Goal: Transaction & Acquisition: Purchase product/service

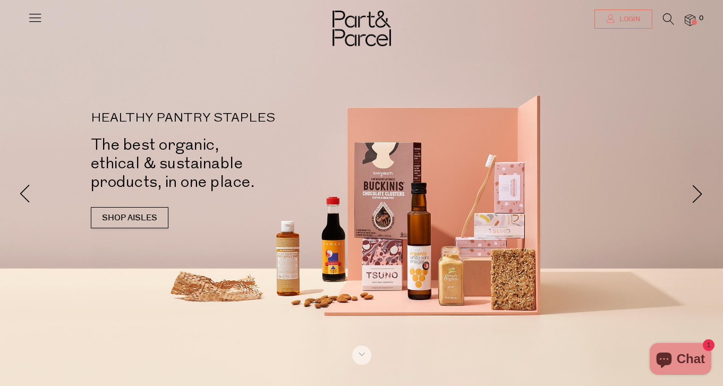
click at [629, 20] on span "Login" at bounding box center [628, 19] width 23 height 9
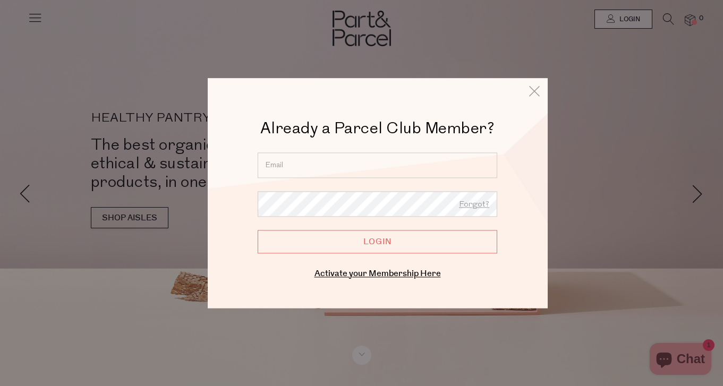
type input "charlie.anne.tasker@gmail.com"
click at [377, 242] on input "Login" at bounding box center [378, 241] width 240 height 23
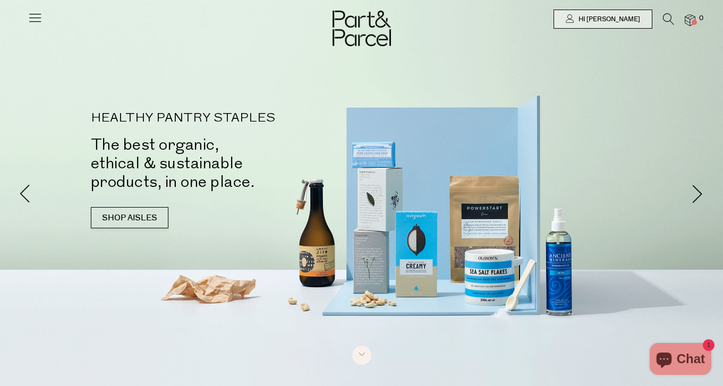
click at [36, 16] on icon at bounding box center [35, 17] width 15 height 15
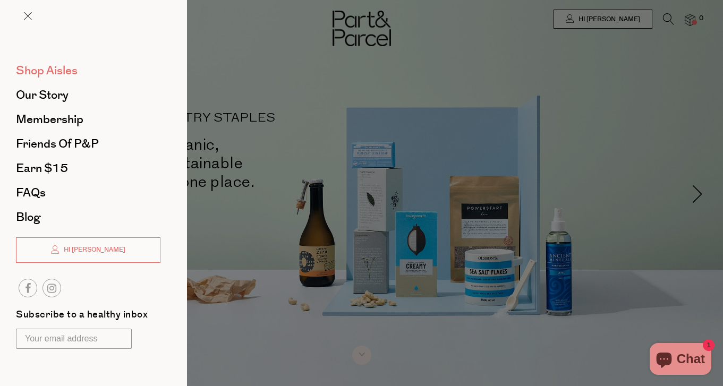
click at [60, 73] on span "Shop Aisles" at bounding box center [47, 70] width 62 height 17
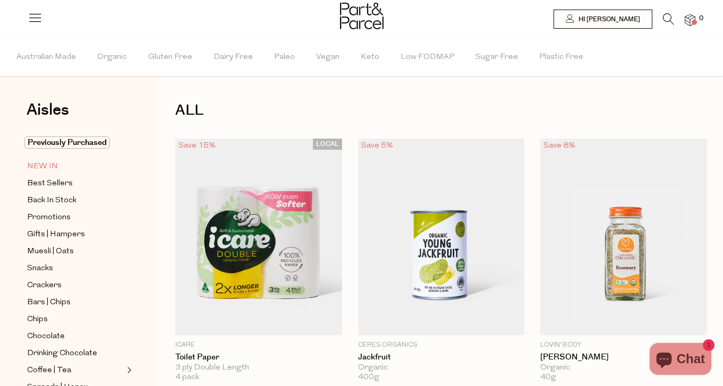
click at [56, 169] on span "NEW IN" at bounding box center [42, 167] width 31 height 13
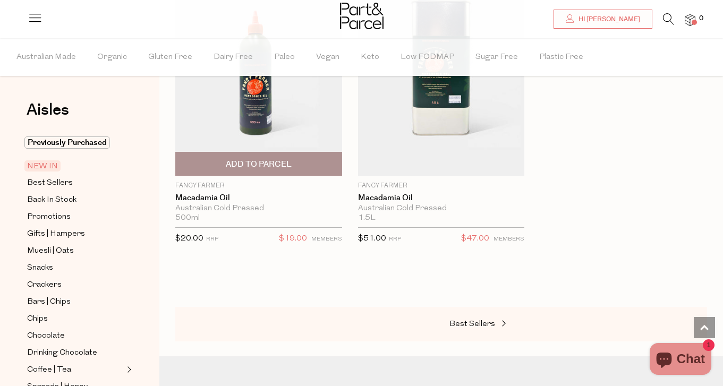
scroll to position [1933, 0]
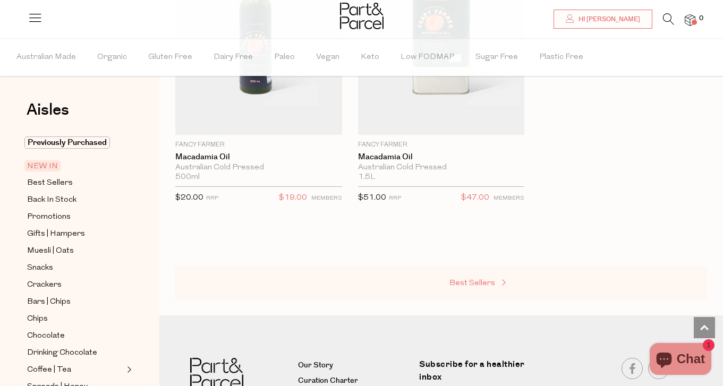
click at [477, 280] on span "Best Sellers" at bounding box center [473, 284] width 46 height 8
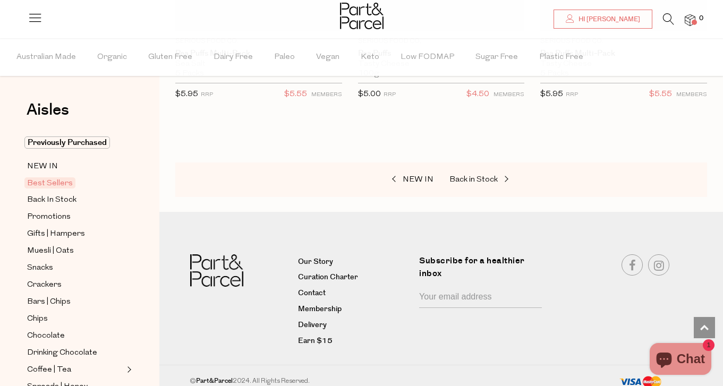
scroll to position [4075, 0]
click at [480, 176] on span "Back in Stock" at bounding box center [474, 180] width 48 height 8
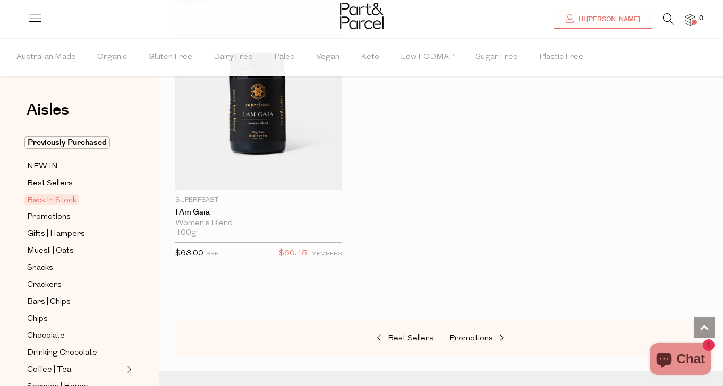
scroll to position [1023, 0]
click at [479, 333] on span "Promotions" at bounding box center [472, 337] width 44 height 8
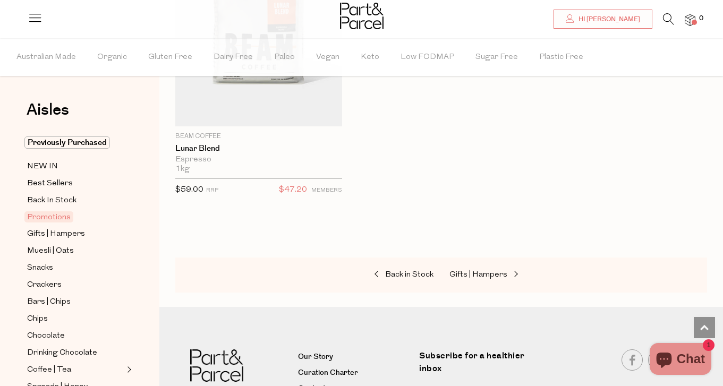
scroll to position [1962, 0]
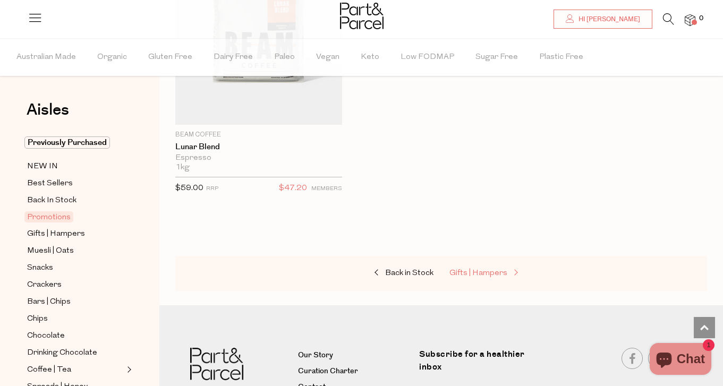
click at [482, 267] on link "Gifts | Hampers" at bounding box center [503, 274] width 106 height 14
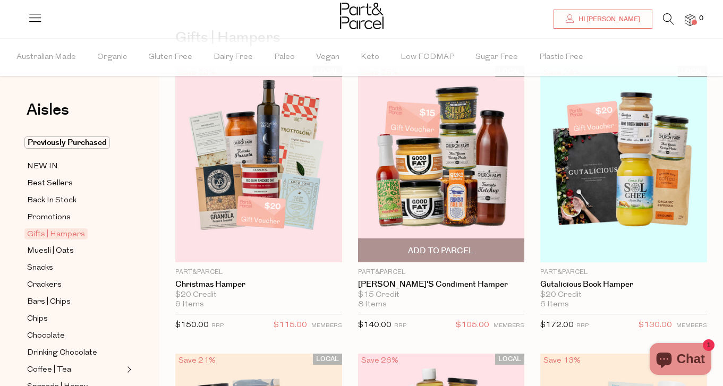
scroll to position [73, 0]
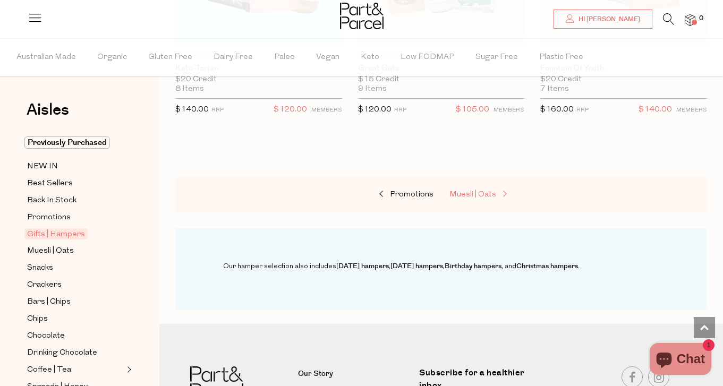
click at [495, 188] on link "Muesli | Oats" at bounding box center [503, 195] width 106 height 14
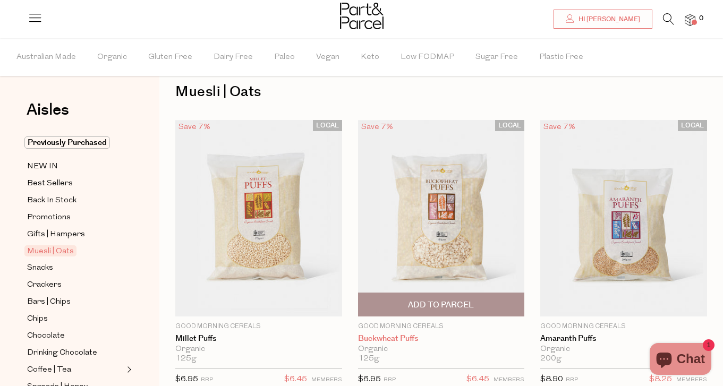
scroll to position [24, 0]
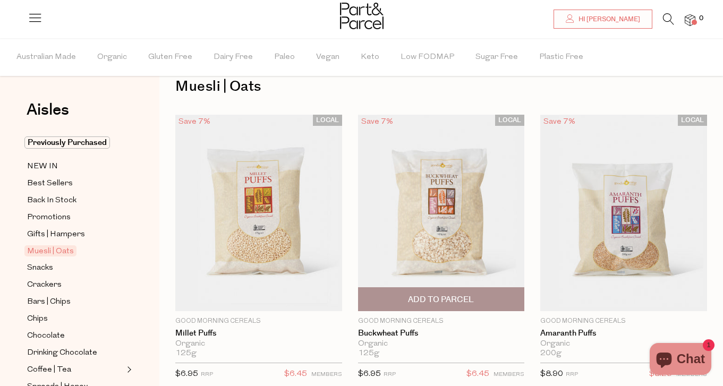
click at [490, 307] on span "Add To Parcel" at bounding box center [441, 299] width 161 height 23
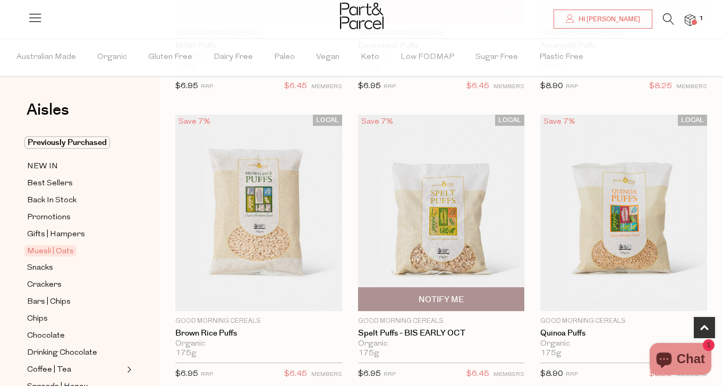
scroll to position [318, 0]
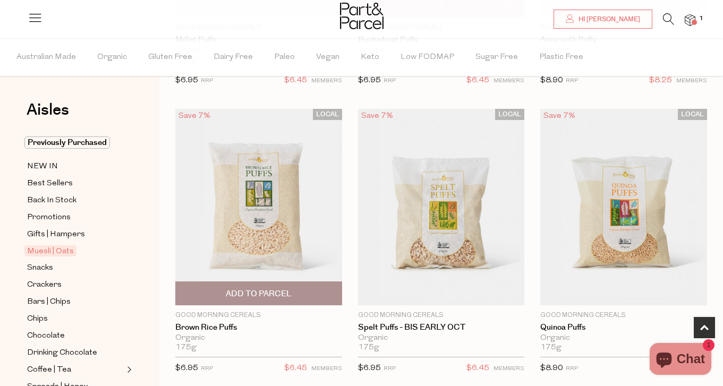
click at [273, 290] on span "Add To Parcel" at bounding box center [259, 294] width 66 height 11
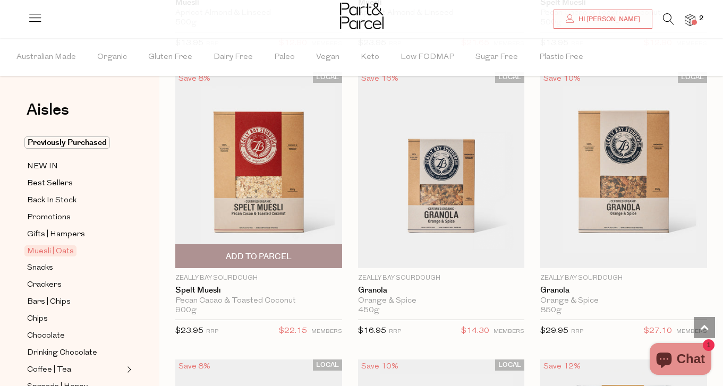
scroll to position [2988, 0]
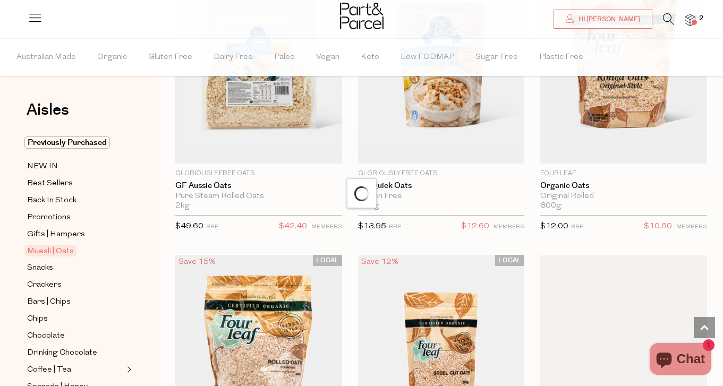
scroll to position [4905, 0]
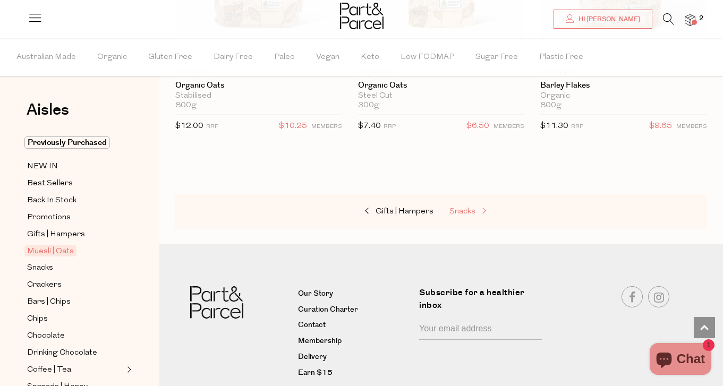
click at [467, 208] on span "Snacks" at bounding box center [463, 212] width 26 height 8
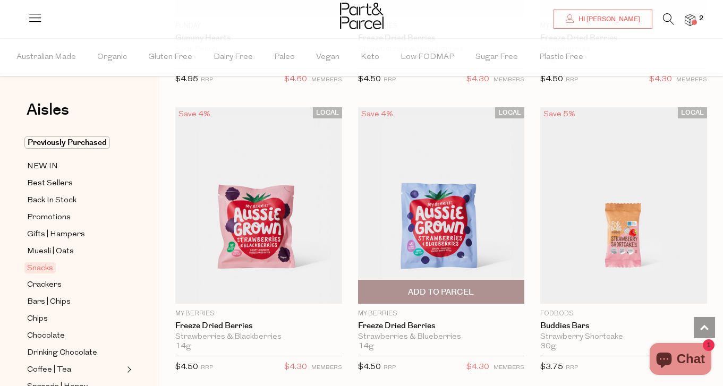
scroll to position [2350, 0]
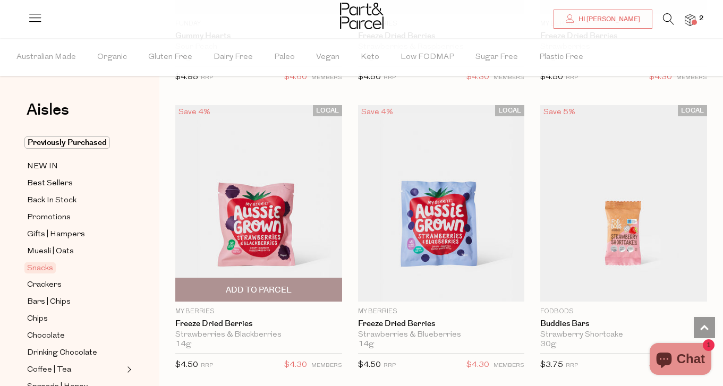
click at [292, 286] on span "Add To Parcel" at bounding box center [259, 290] width 161 height 23
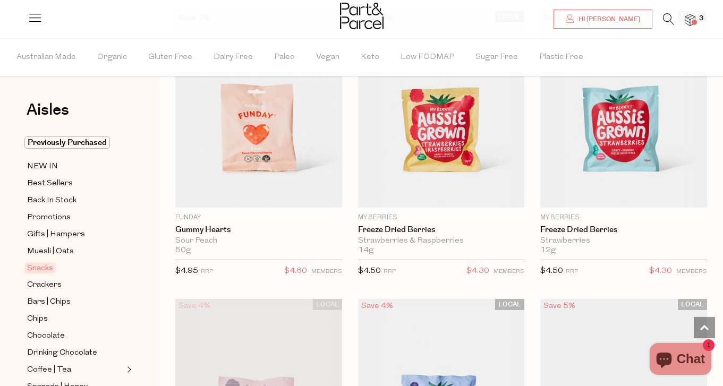
scroll to position [2151, 0]
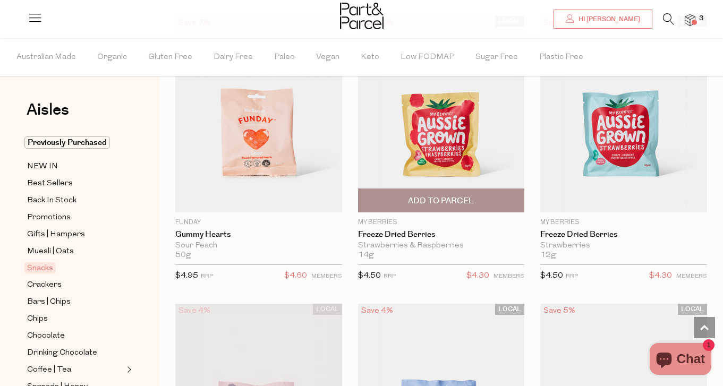
click at [446, 196] on span "Add To Parcel" at bounding box center [441, 201] width 66 height 11
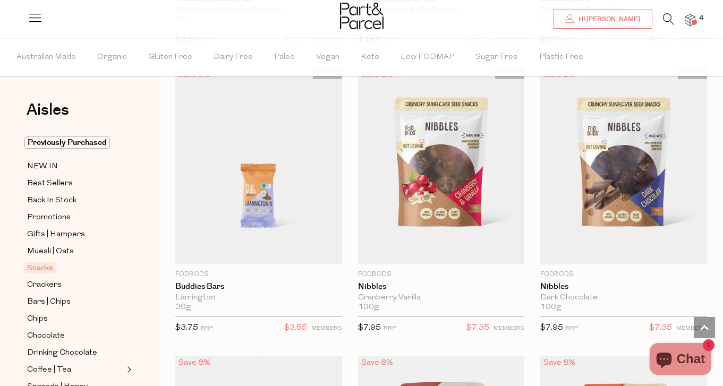
scroll to position [2674, 0]
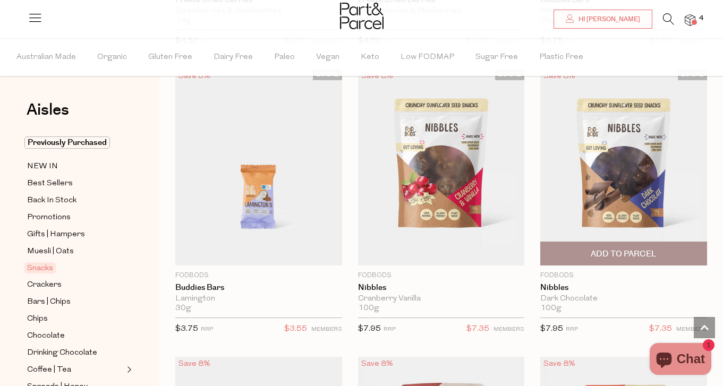
click at [667, 248] on span "Add To Parcel" at bounding box center [624, 253] width 161 height 23
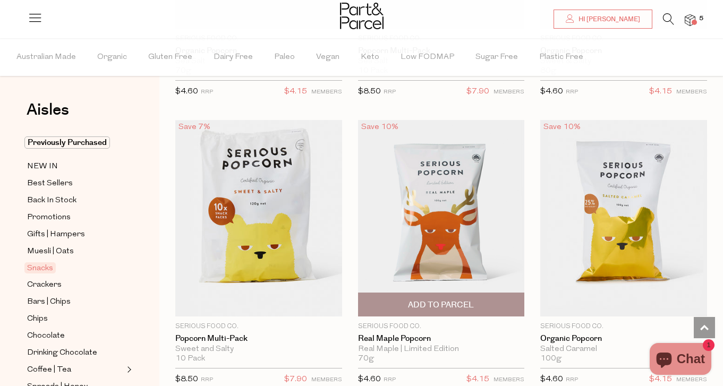
scroll to position [4353, 0]
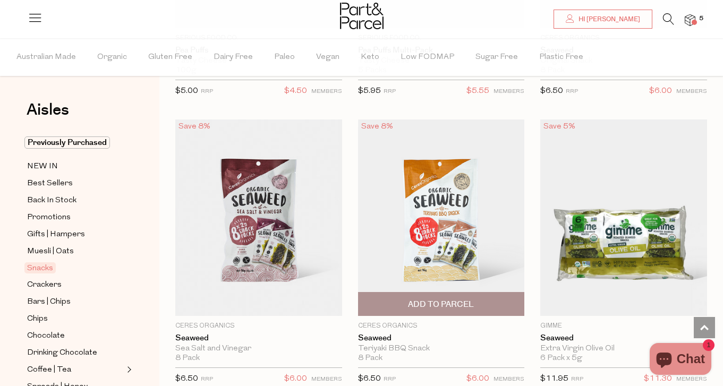
scroll to position [5220, 0]
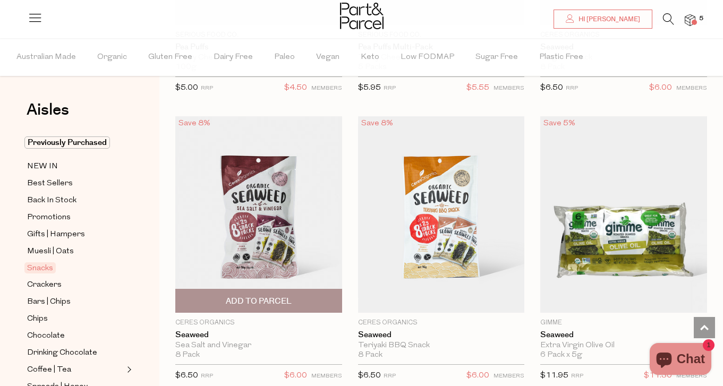
click at [326, 290] on span "Add To Parcel" at bounding box center [259, 301] width 161 height 23
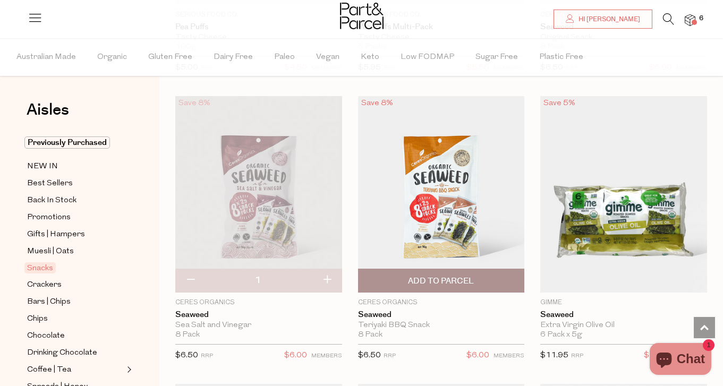
scroll to position [5243, 0]
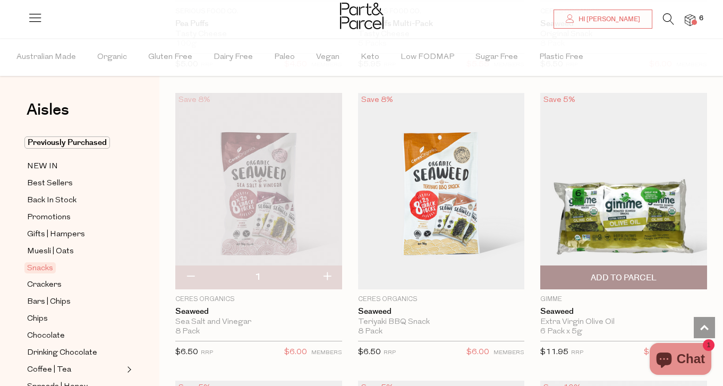
click at [605, 273] on span "Add To Parcel" at bounding box center [624, 278] width 66 height 11
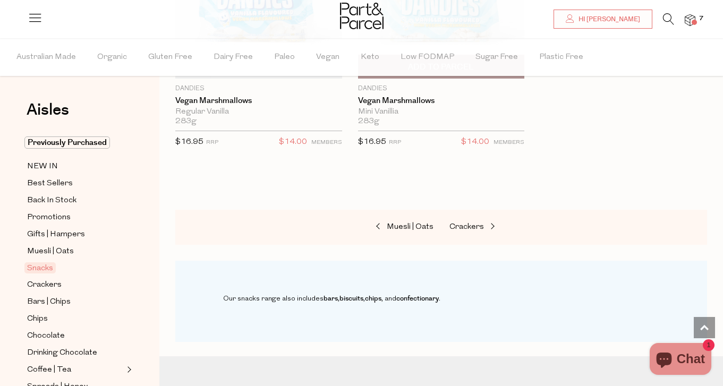
scroll to position [6898, 0]
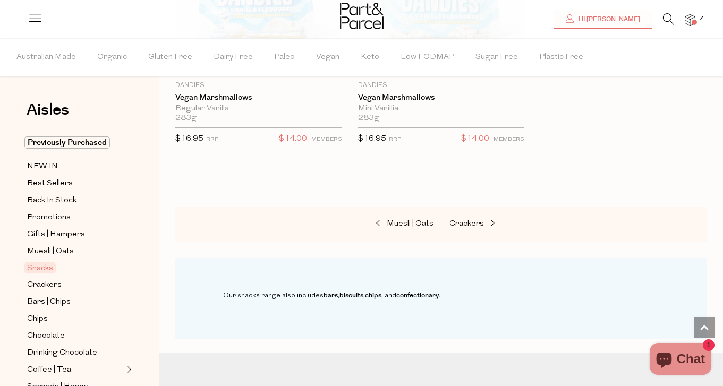
click at [482, 207] on div "Muesli | Oats Crackers" at bounding box center [441, 224] width 532 height 35
click at [481, 220] on span "Crackers" at bounding box center [467, 224] width 35 height 8
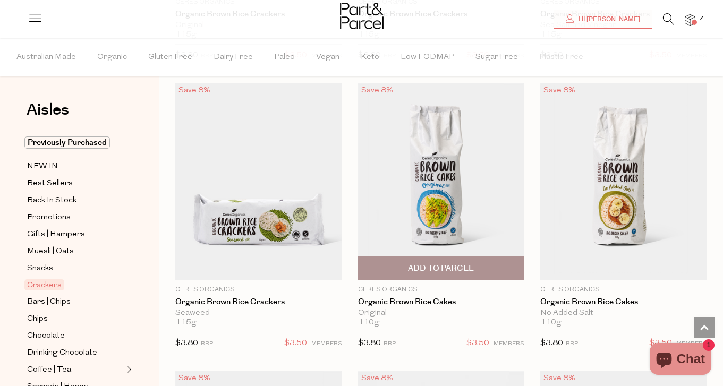
scroll to position [921, 0]
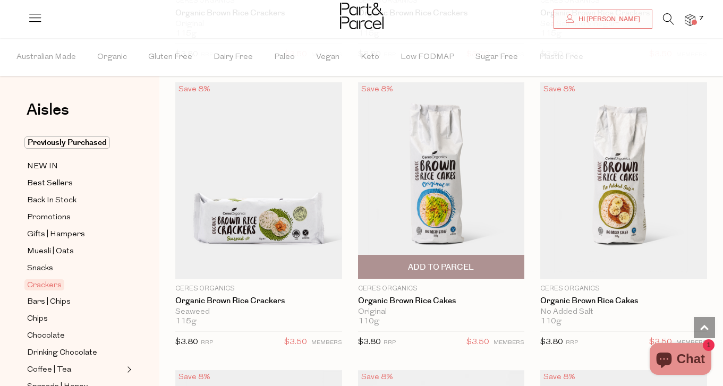
click at [452, 269] on span "Add To Parcel" at bounding box center [441, 267] width 66 height 11
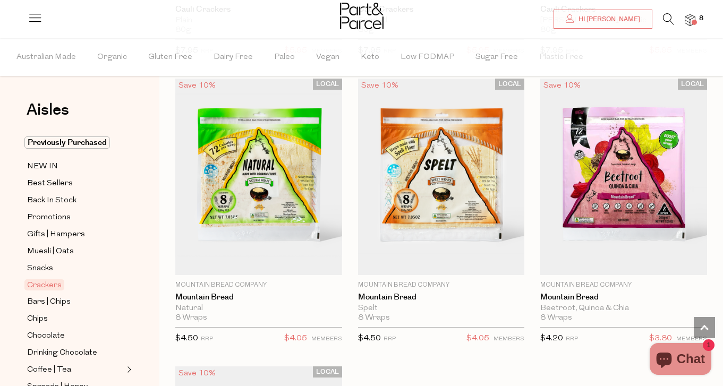
scroll to position [3243, 0]
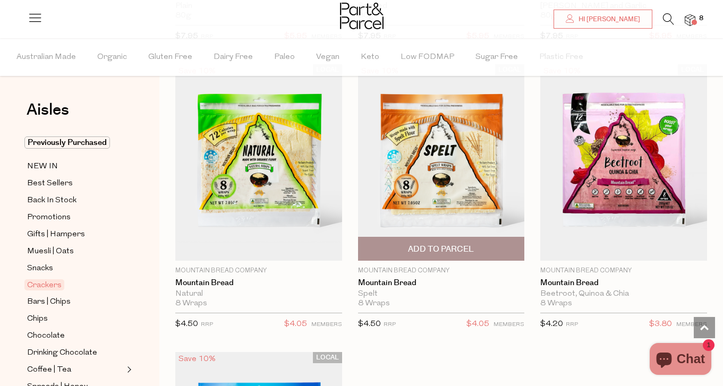
click at [434, 244] on span "Add To Parcel" at bounding box center [441, 249] width 66 height 11
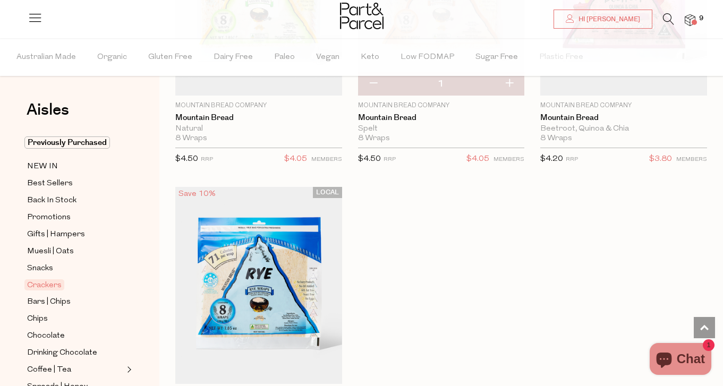
scroll to position [3506, 0]
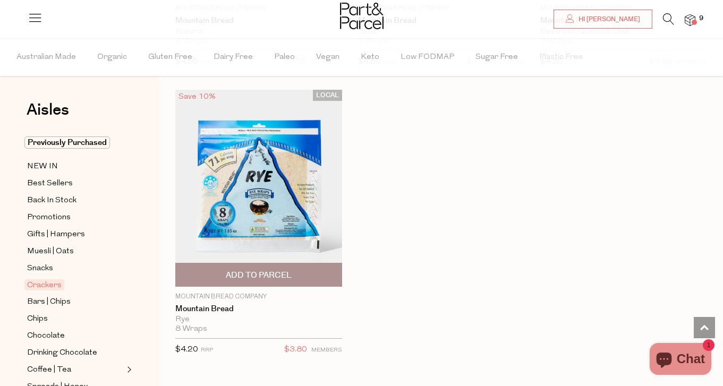
click at [291, 272] on span "Add To Parcel" at bounding box center [259, 275] width 66 height 11
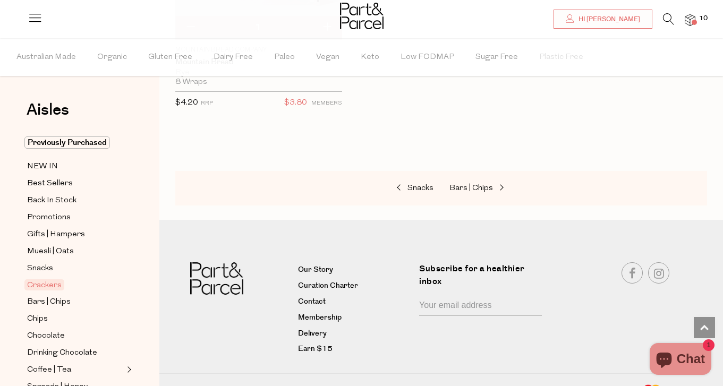
scroll to position [3756, 0]
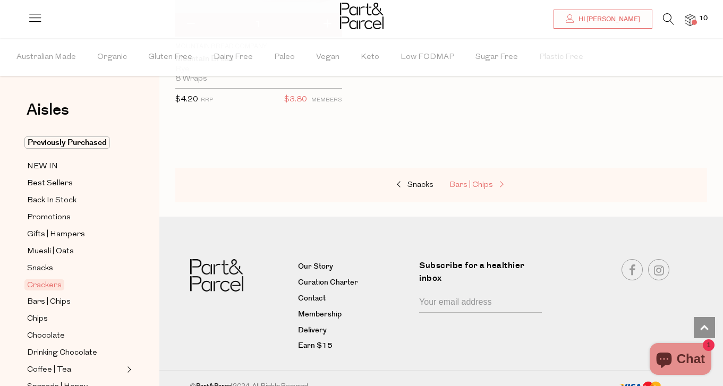
click at [479, 181] on span "Bars | Chips" at bounding box center [472, 185] width 44 height 8
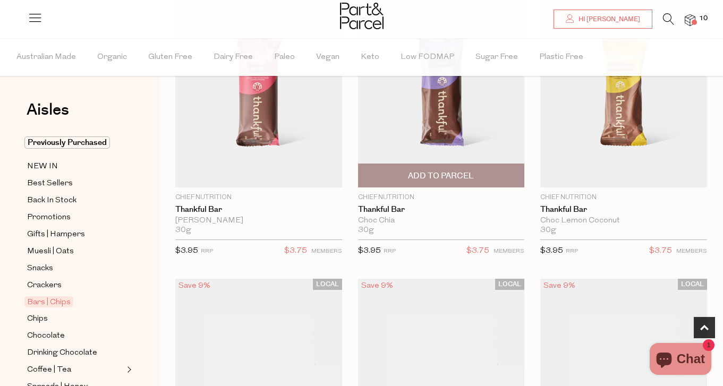
scroll to position [161, 0]
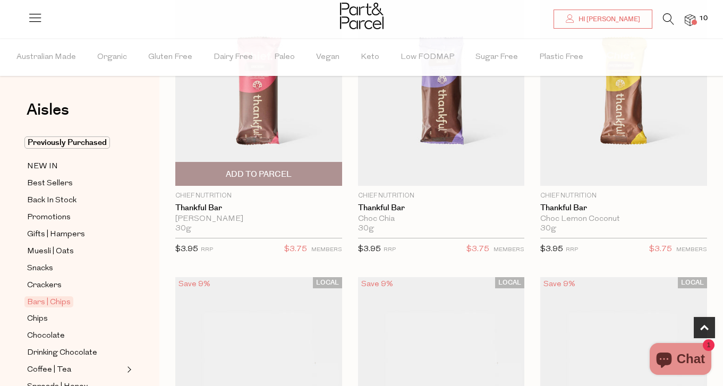
click at [277, 172] on span "Add To Parcel" at bounding box center [259, 174] width 66 height 11
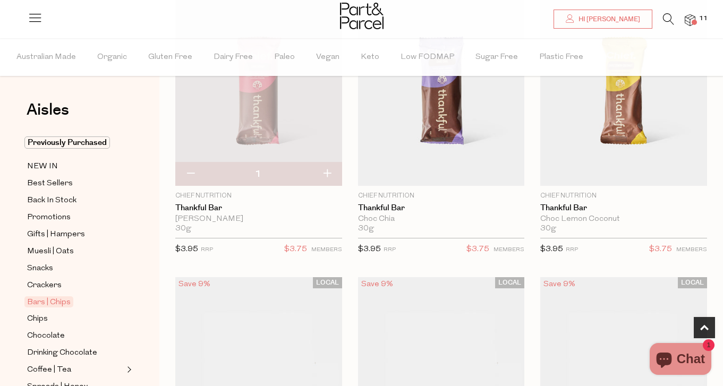
click at [326, 171] on button "button" at bounding box center [327, 174] width 30 height 23
type input "2"
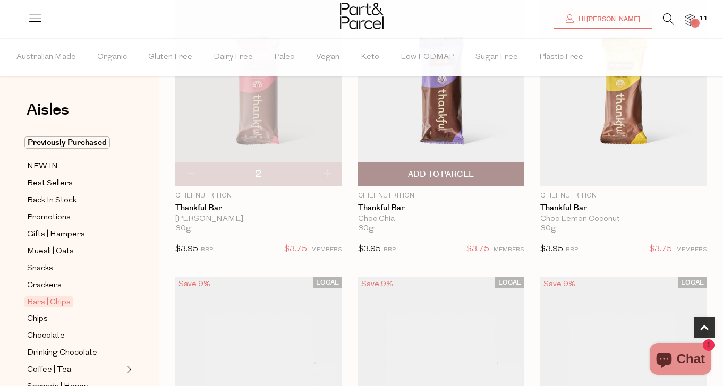
click at [504, 170] on span "Add To Parcel" at bounding box center [441, 174] width 161 height 23
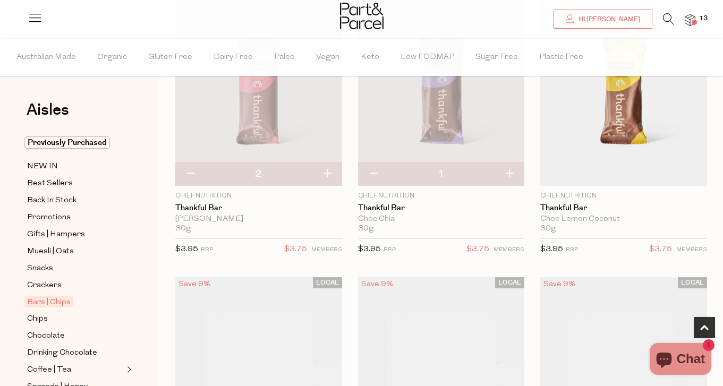
click at [512, 179] on button "button" at bounding box center [509, 174] width 30 height 23
type input "2"
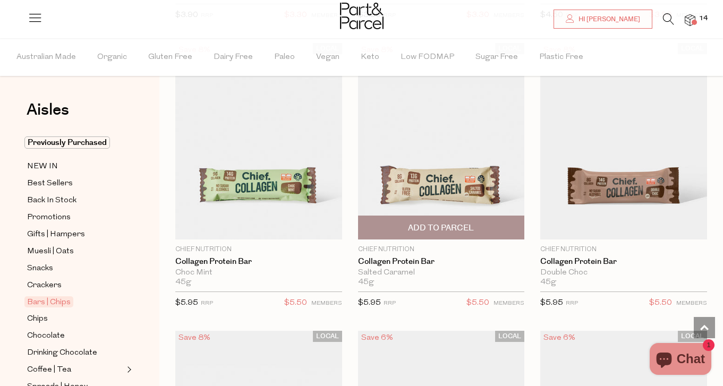
scroll to position [1260, 0]
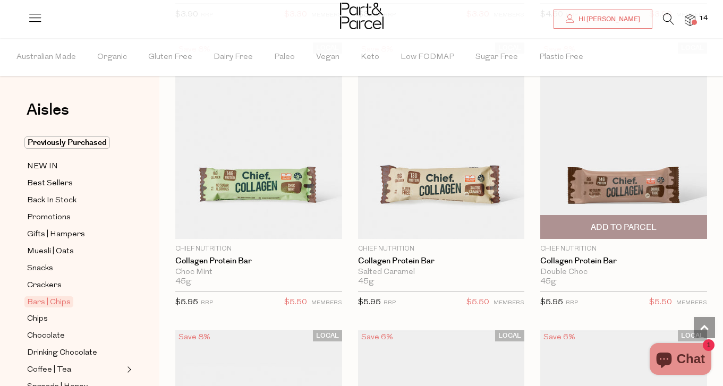
click at [660, 223] on span "Add To Parcel" at bounding box center [624, 227] width 161 height 23
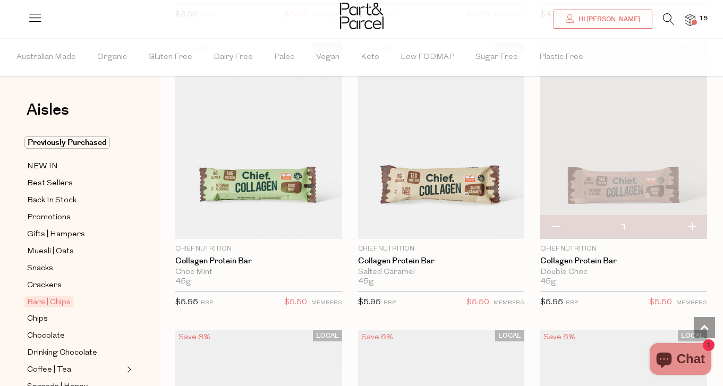
click at [699, 226] on button "button" at bounding box center [692, 227] width 30 height 23
type input "2"
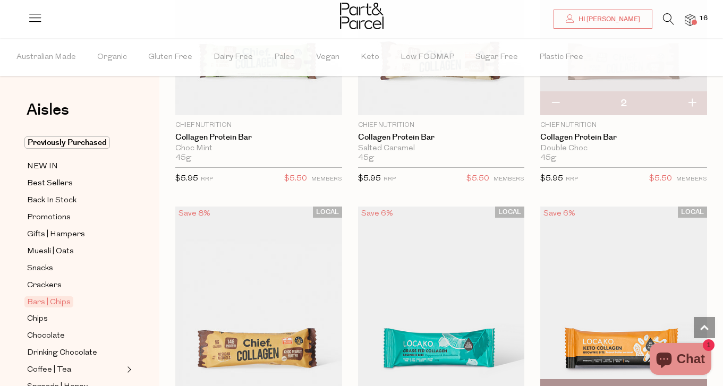
scroll to position [1338, 0]
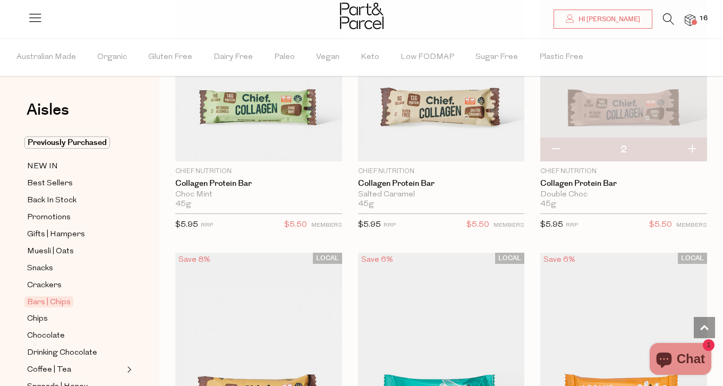
click at [694, 143] on button "button" at bounding box center [692, 149] width 30 height 23
type input "3"
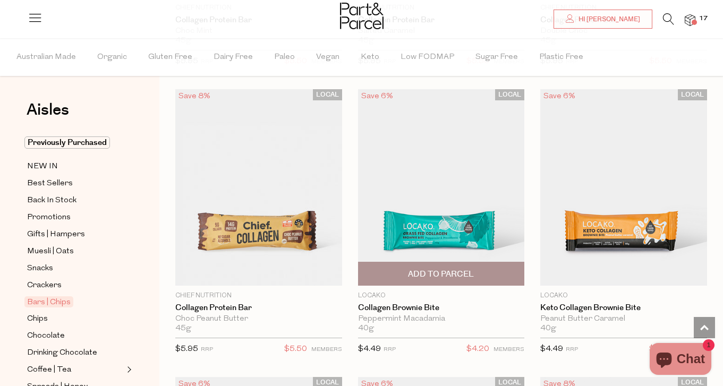
scroll to position [1512, 0]
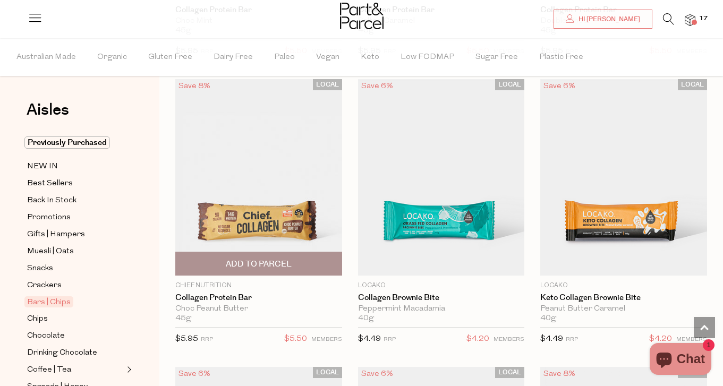
click at [301, 257] on span "Add To Parcel" at bounding box center [259, 263] width 161 height 23
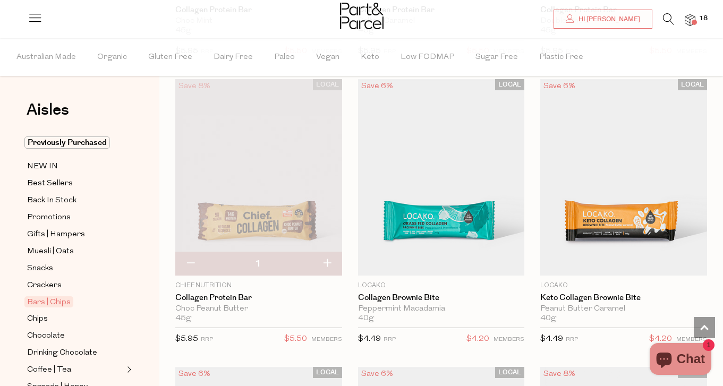
click at [327, 263] on button "button" at bounding box center [327, 263] width 30 height 23
type input "2"
click at [326, 258] on button "button" at bounding box center [327, 263] width 30 height 23
type input "3"
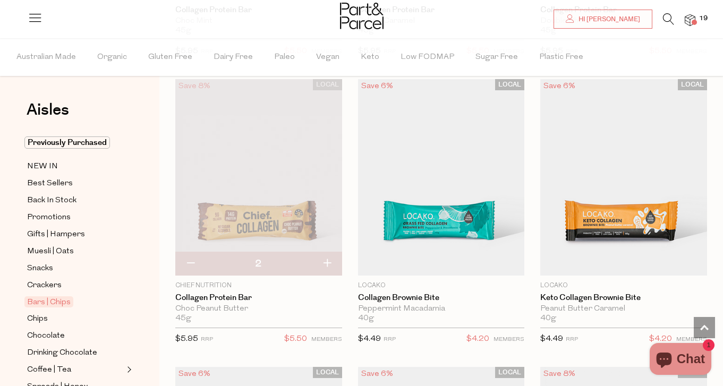
type input "3"
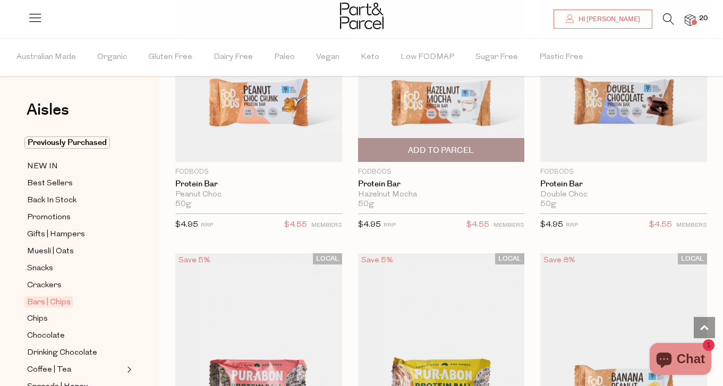
scroll to position [3645, 0]
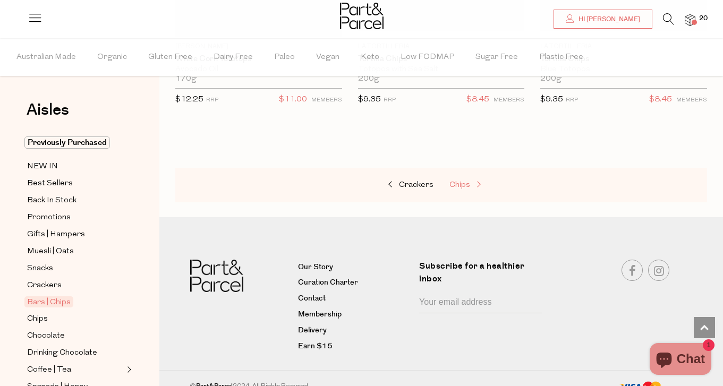
click at [465, 179] on link "Chips" at bounding box center [503, 186] width 106 height 14
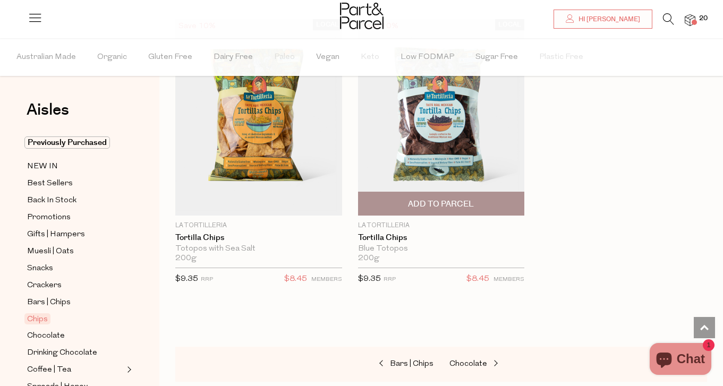
scroll to position [1596, 0]
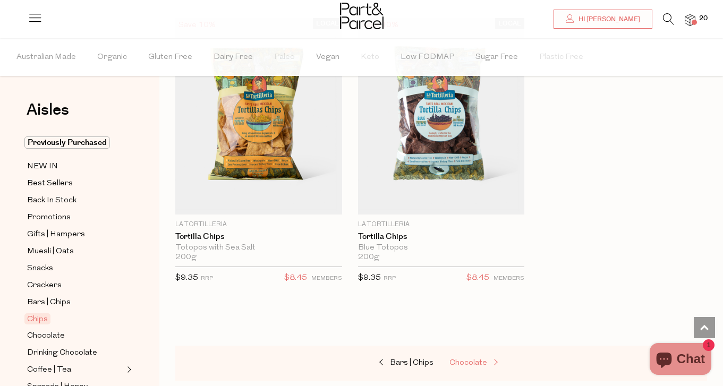
click at [487, 359] on span at bounding box center [494, 363] width 15 height 8
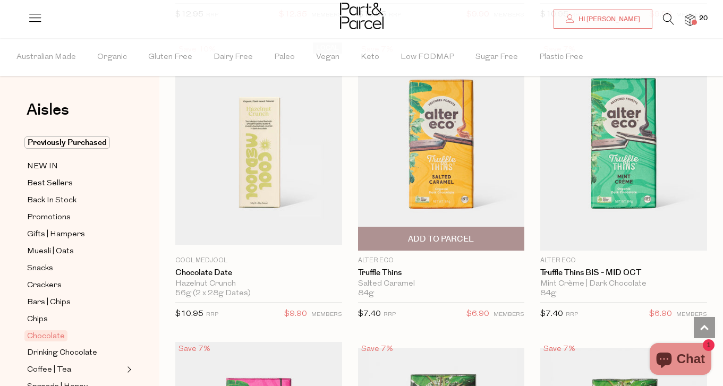
scroll to position [1250, 0]
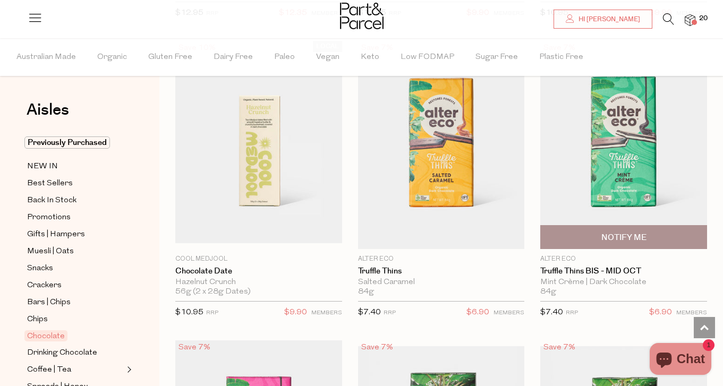
click at [648, 226] on span "Notify Me" at bounding box center [624, 237] width 161 height 23
type input "Notify when available"
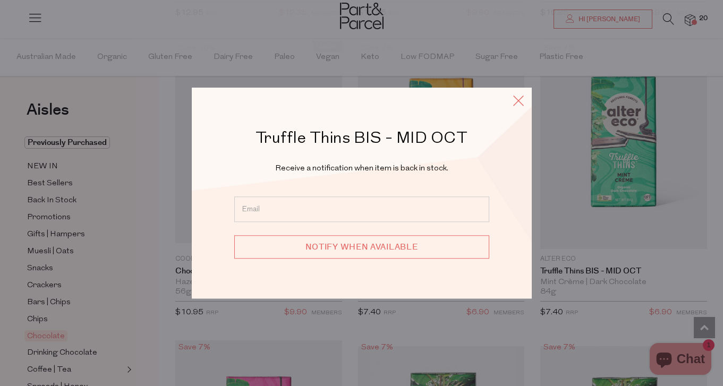
click at [518, 103] on icon at bounding box center [519, 100] width 16 height 15
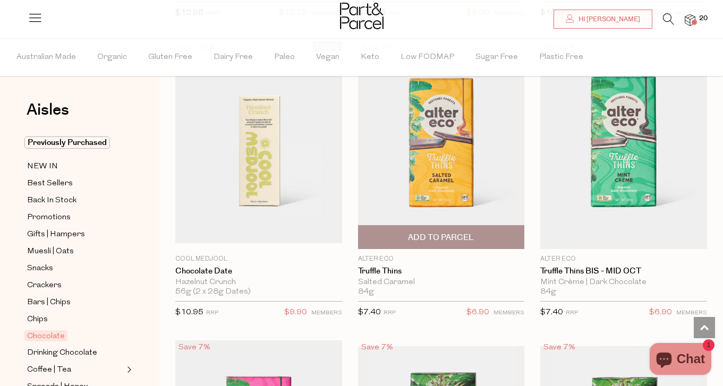
click at [439, 232] on span "Add To Parcel" at bounding box center [441, 237] width 66 height 11
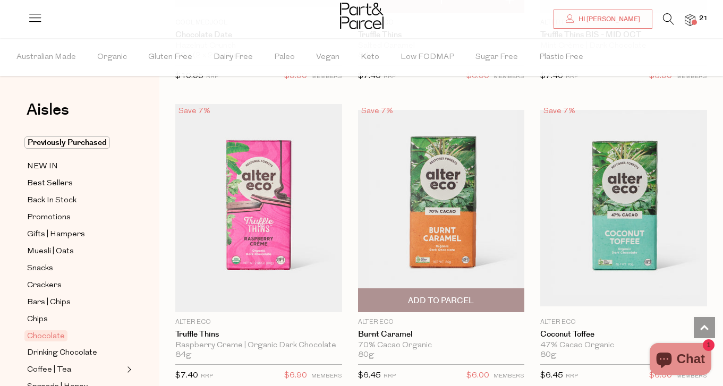
scroll to position [1500, 0]
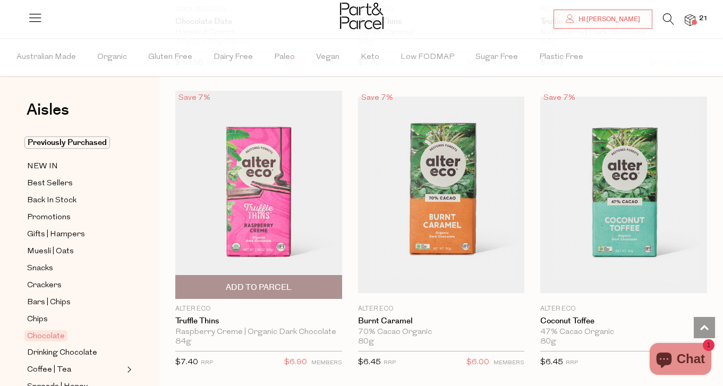
click at [316, 289] on span "Add To Parcel" at bounding box center [259, 287] width 161 height 23
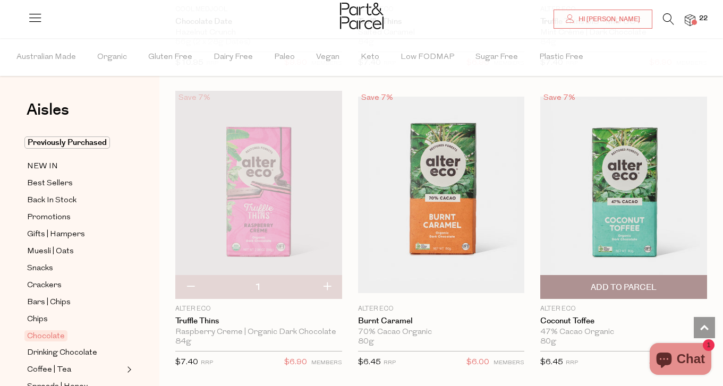
click at [607, 276] on span "Add To Parcel" at bounding box center [624, 287] width 161 height 23
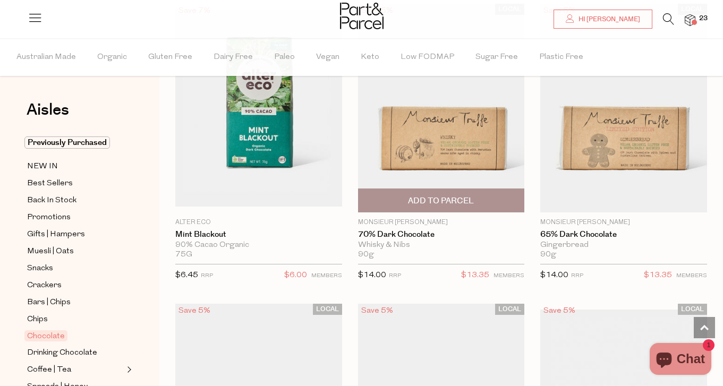
scroll to position [2464, 0]
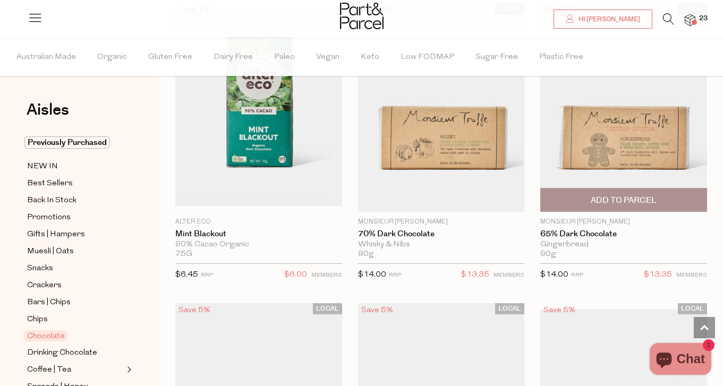
click at [659, 199] on span "Add To Parcel" at bounding box center [624, 200] width 161 height 23
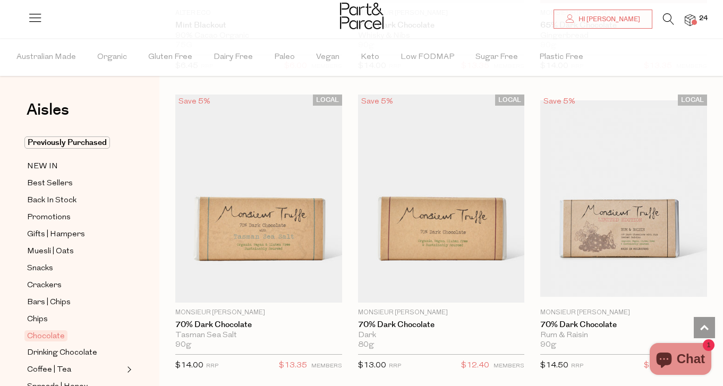
scroll to position [2676, 0]
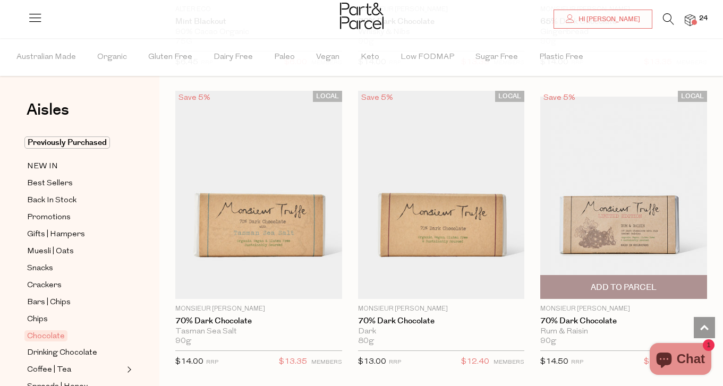
click at [623, 283] on span "Add To Parcel" at bounding box center [624, 287] width 66 height 11
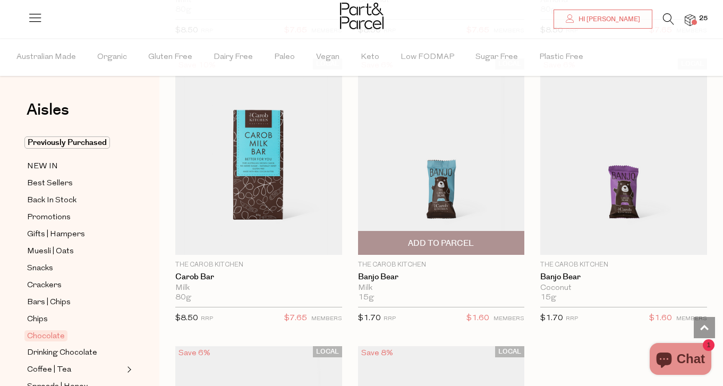
scroll to position [4451, 0]
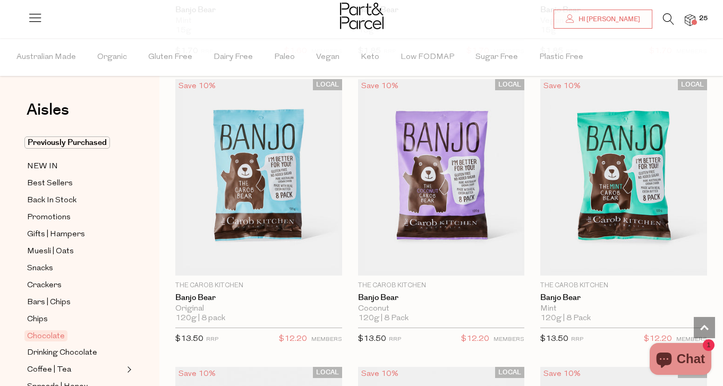
scroll to position [5003, 0]
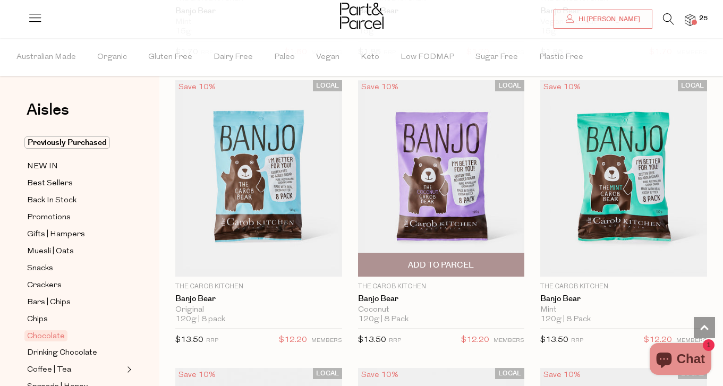
click at [478, 254] on span "Add To Parcel" at bounding box center [441, 265] width 161 height 23
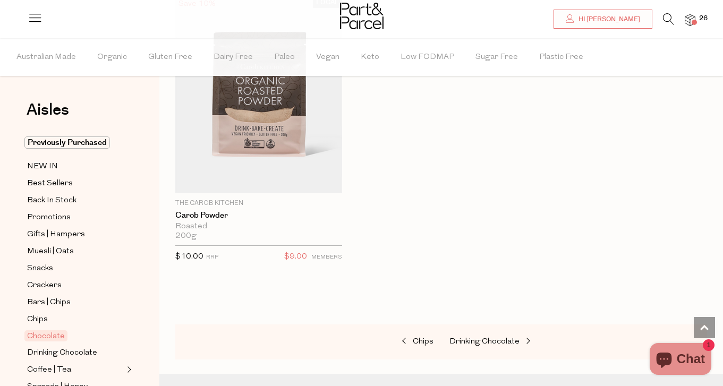
scroll to position [5672, 0]
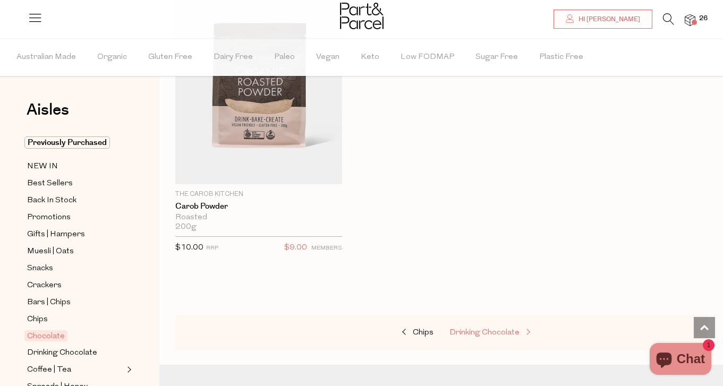
click at [508, 329] on span "Drinking Chocolate" at bounding box center [485, 333] width 70 height 8
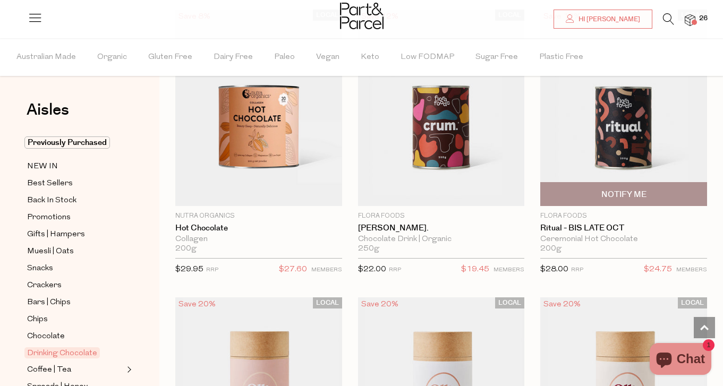
scroll to position [1317, 0]
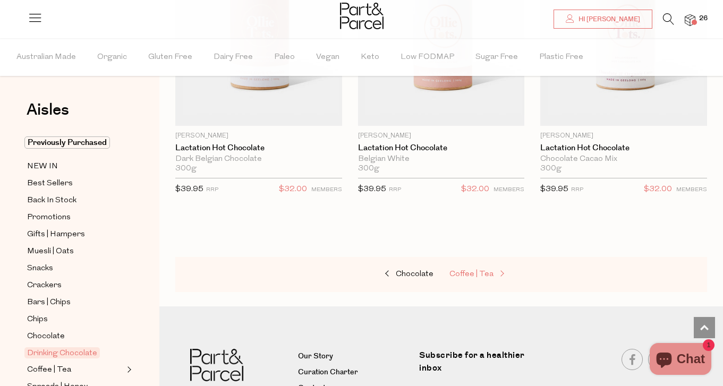
click at [471, 273] on span "Coffee | Tea" at bounding box center [472, 275] width 44 height 8
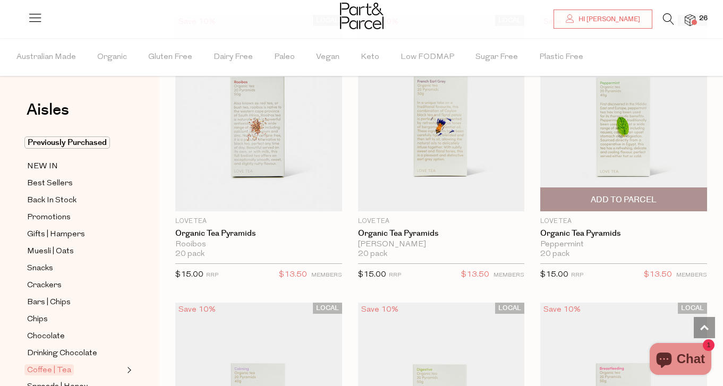
scroll to position [701, 0]
click at [587, 231] on link "Organic Tea Pyramids" at bounding box center [624, 234] width 167 height 10
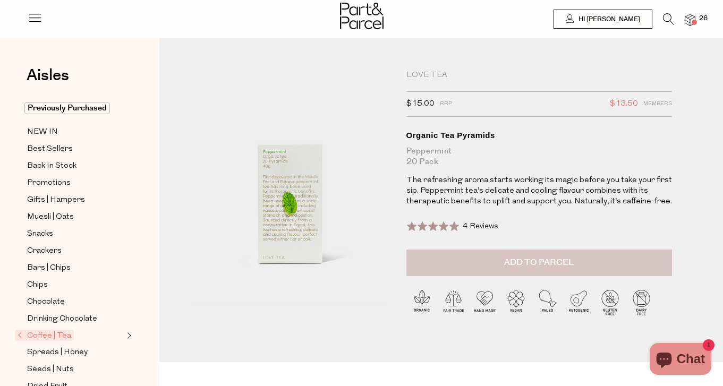
click at [533, 264] on span "Add to Parcel" at bounding box center [539, 263] width 70 height 12
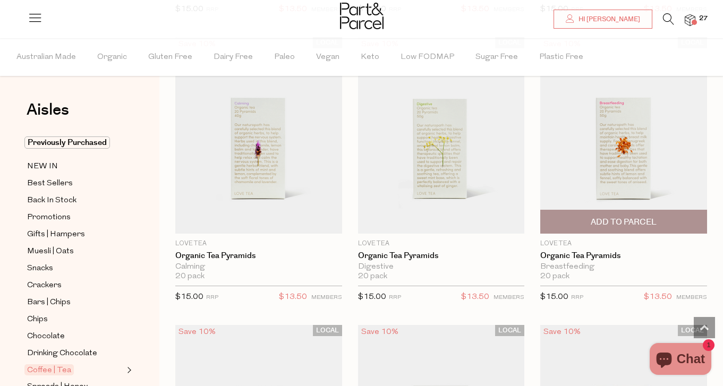
scroll to position [968, 0]
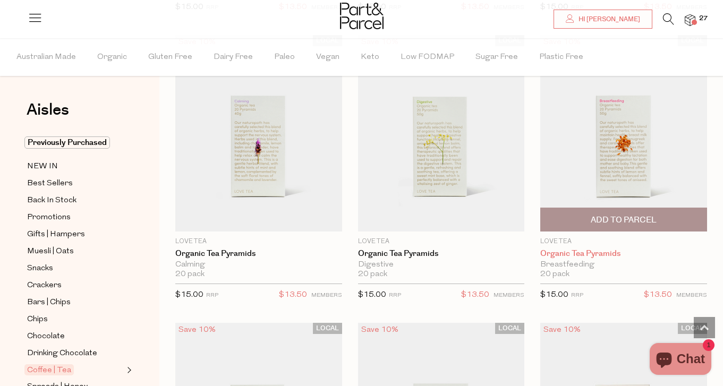
click at [562, 252] on link "Organic Tea Pyramids" at bounding box center [624, 254] width 167 height 10
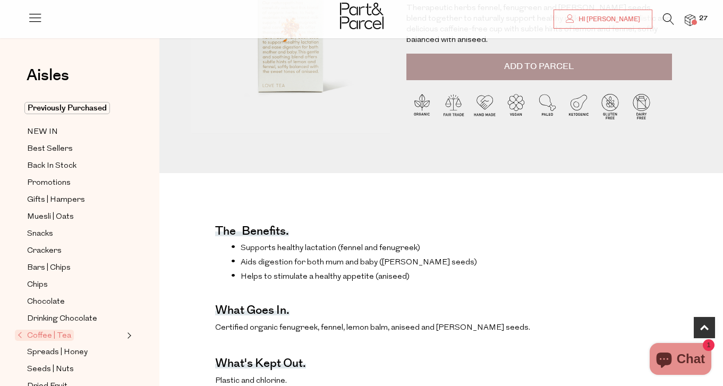
scroll to position [174, 0]
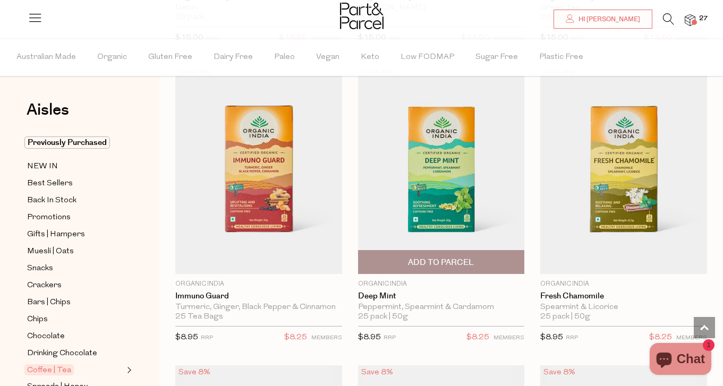
scroll to position [1802, 0]
click at [443, 297] on link "Deep Mint" at bounding box center [441, 296] width 167 height 10
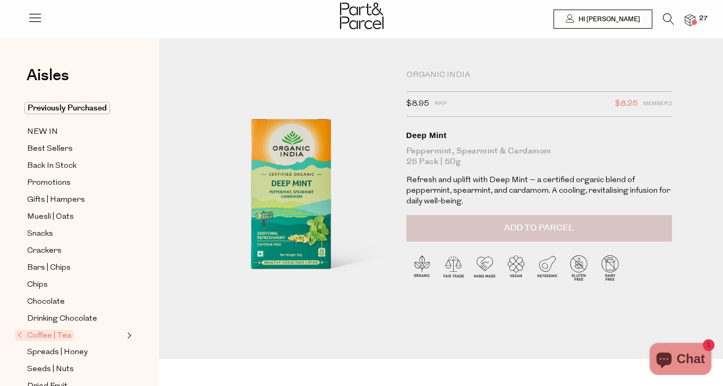
click at [525, 223] on span "Add to Parcel" at bounding box center [539, 228] width 70 height 12
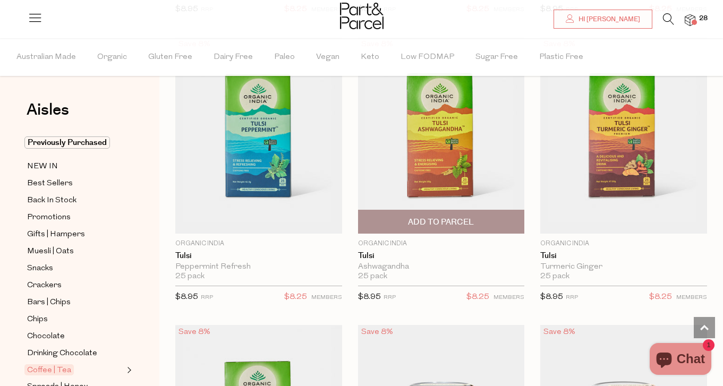
scroll to position [2709, 0]
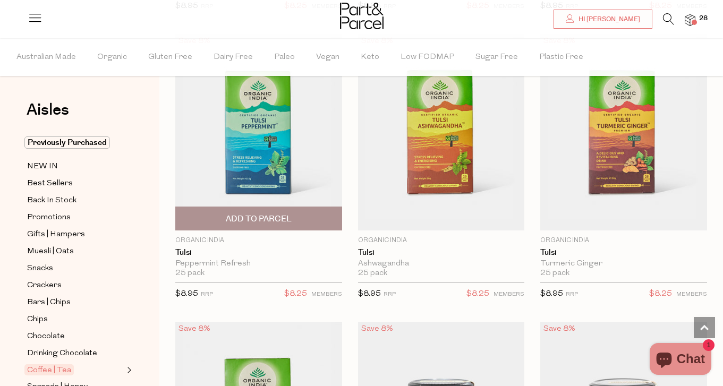
click at [280, 207] on span "Add To Parcel" at bounding box center [259, 218] width 161 height 23
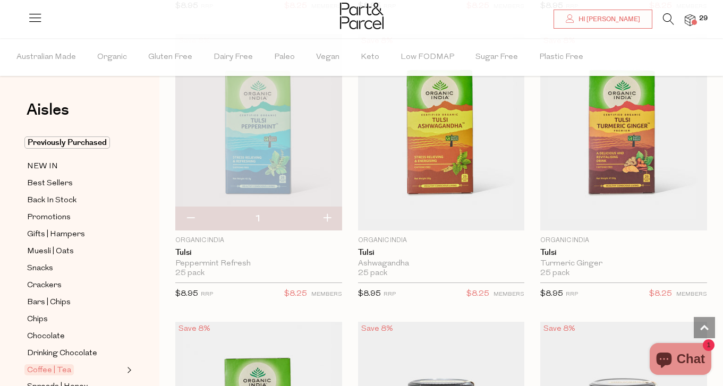
click at [282, 146] on img at bounding box center [258, 132] width 167 height 197
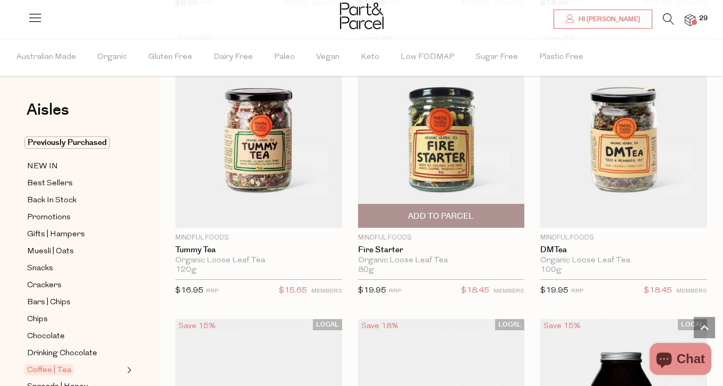
scroll to position [3291, 0]
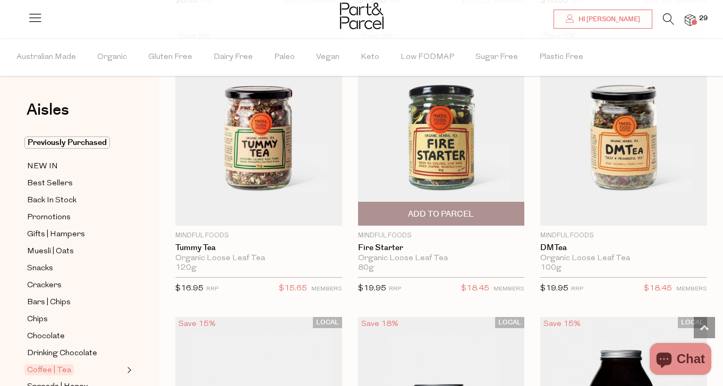
click at [438, 152] on img at bounding box center [441, 127] width 167 height 197
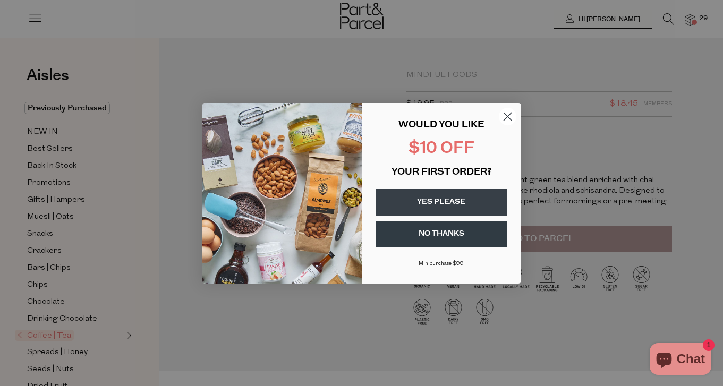
click at [502, 114] on circle "Close dialog" at bounding box center [508, 116] width 18 height 18
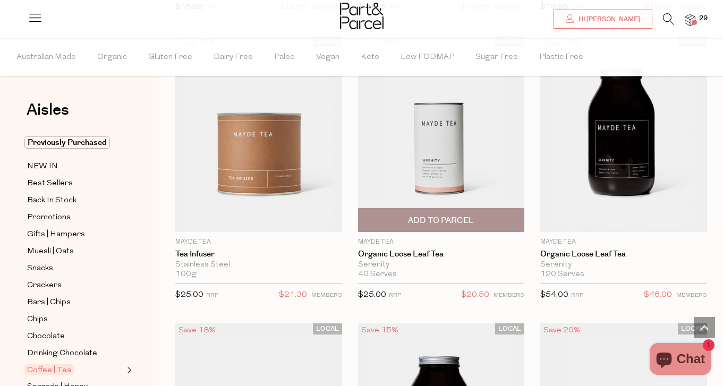
scroll to position [3573, 0]
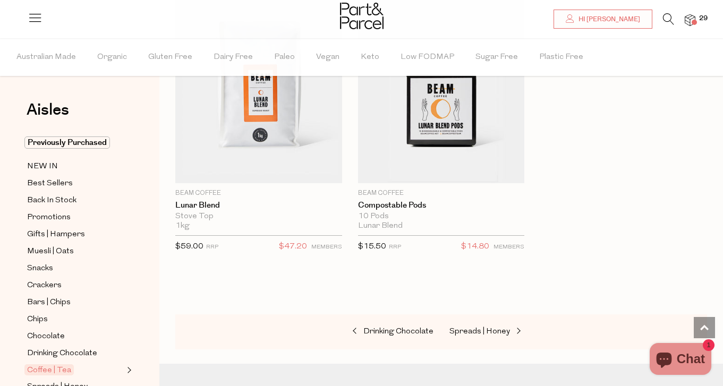
scroll to position [8610, 0]
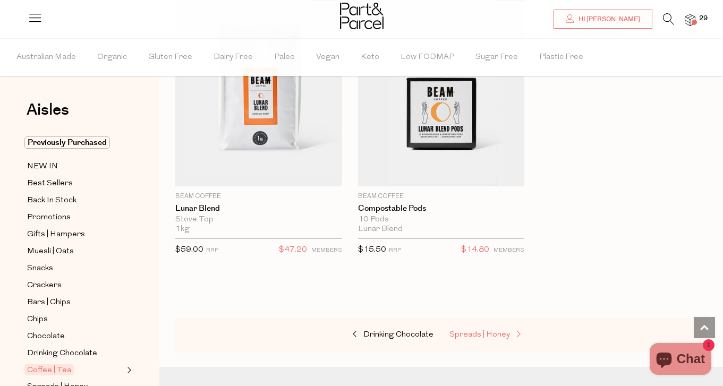
click at [482, 331] on span "Spreads | Honey" at bounding box center [480, 335] width 61 height 8
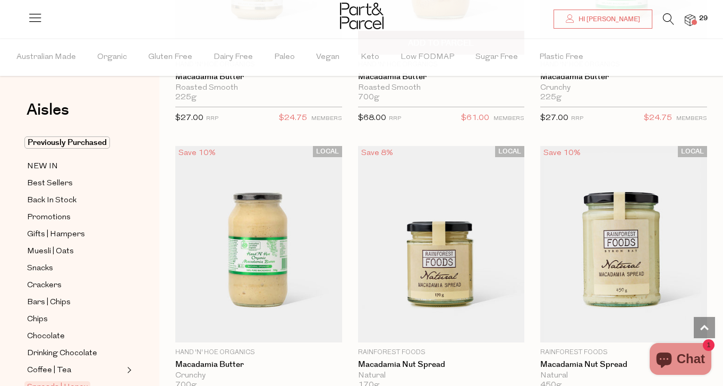
scroll to position [1833, 0]
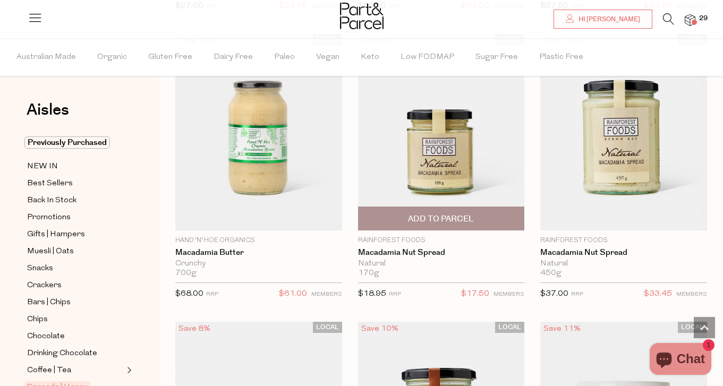
click at [465, 220] on span "Add To Parcel" at bounding box center [441, 219] width 66 height 11
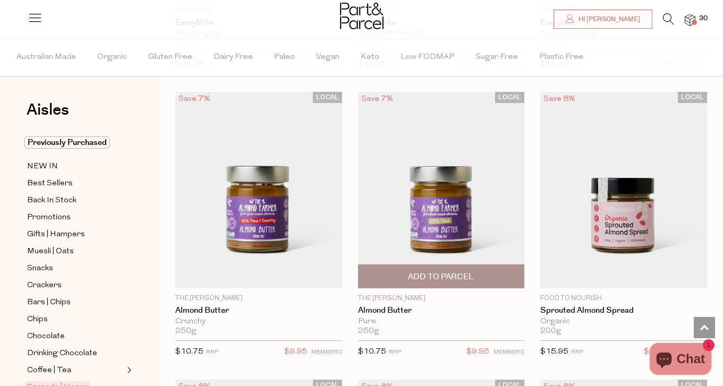
scroll to position [2645, 0]
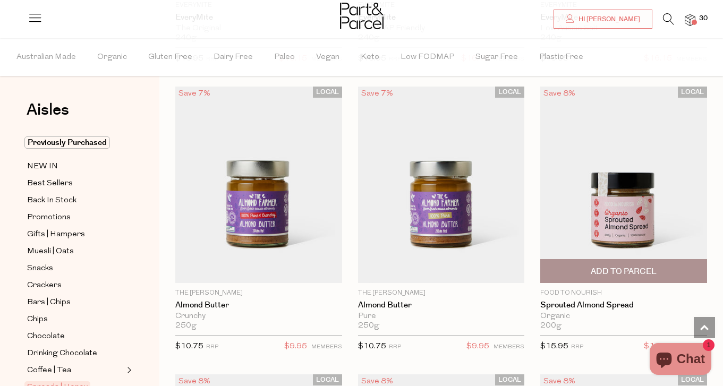
click at [590, 263] on span "Add To Parcel" at bounding box center [624, 271] width 161 height 23
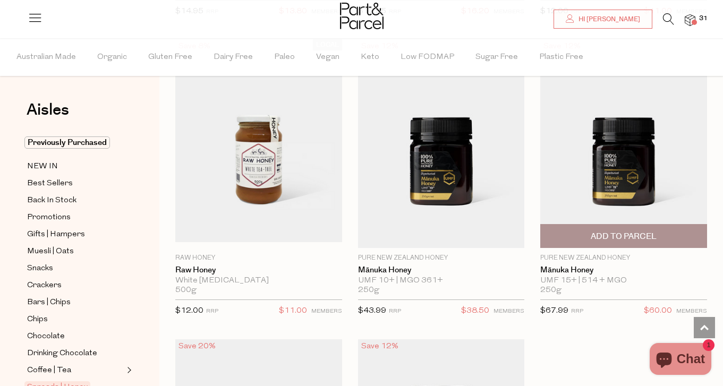
scroll to position [3595, 0]
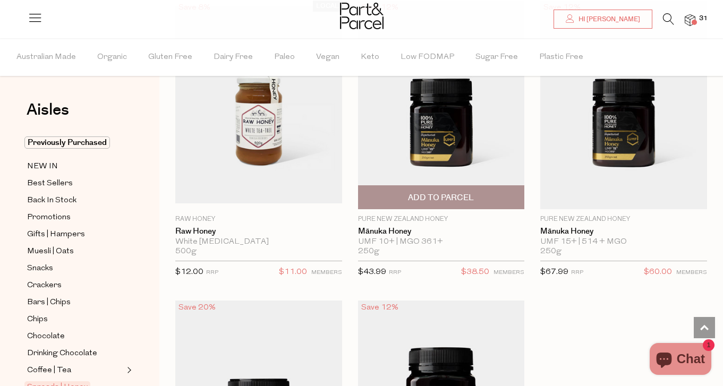
click at [452, 196] on span "Add To Parcel" at bounding box center [441, 197] width 66 height 11
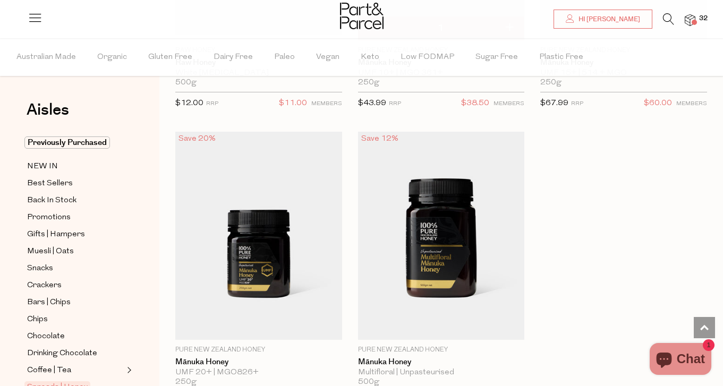
scroll to position [3875, 0]
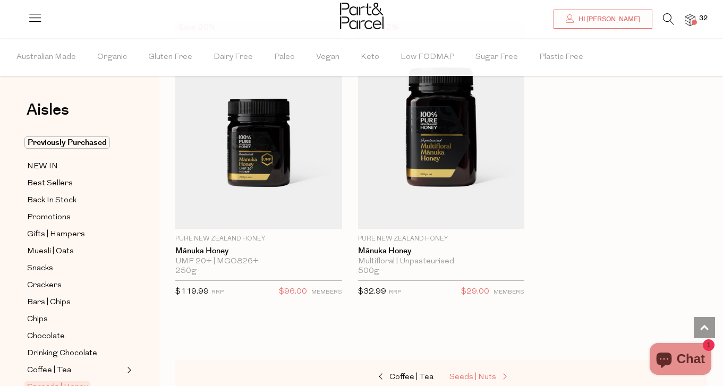
click at [479, 374] on span "Seeds | Nuts" at bounding box center [473, 378] width 47 height 8
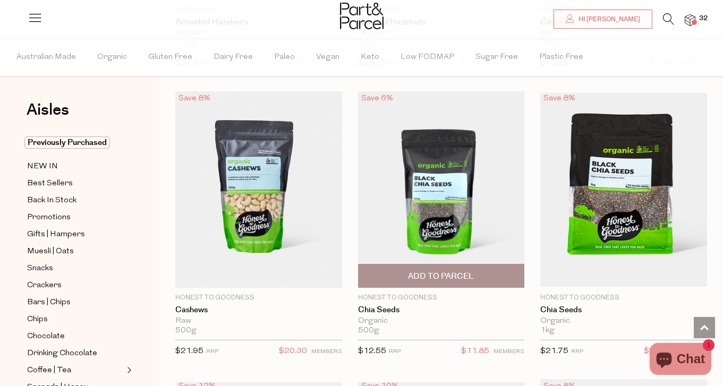
scroll to position [2350, 0]
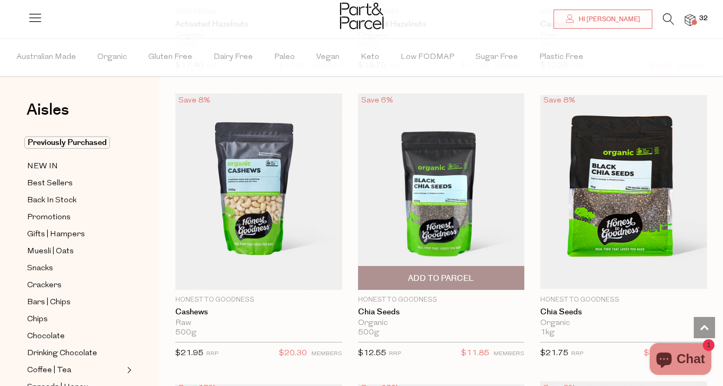
click at [477, 271] on span "Add To Parcel" at bounding box center [441, 278] width 161 height 23
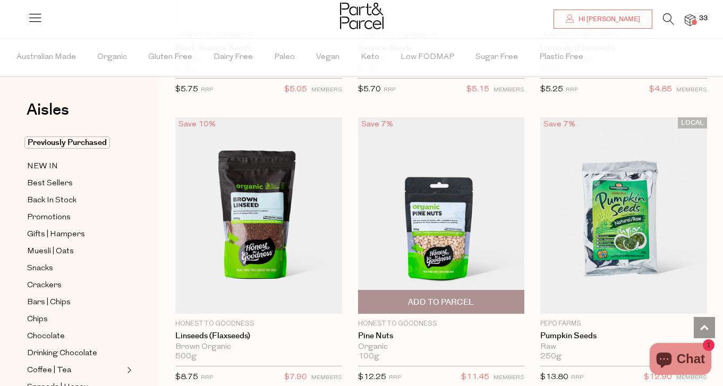
scroll to position [2902, 0]
click at [411, 297] on span "Add To Parcel" at bounding box center [441, 302] width 66 height 11
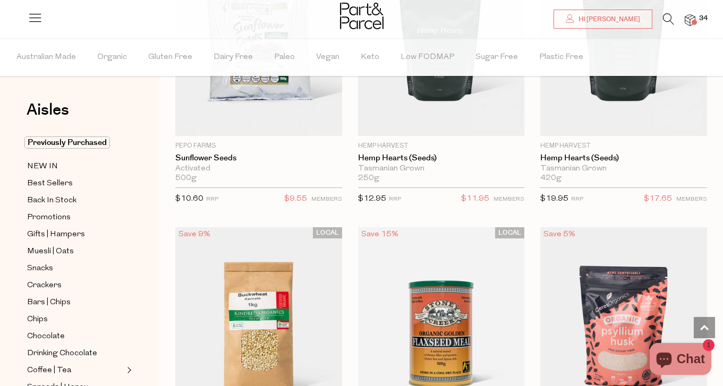
scroll to position [3945, 0]
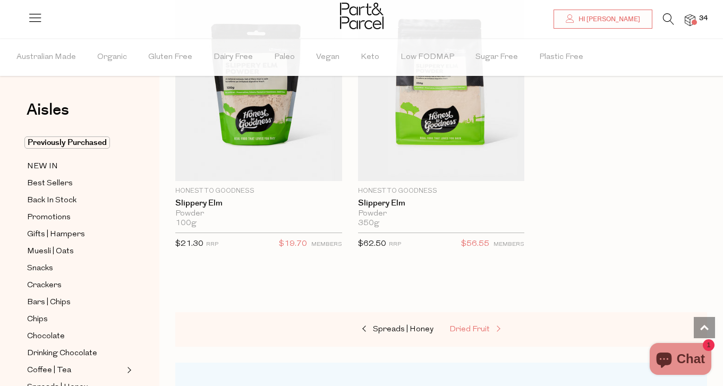
click at [467, 326] on span "Dried Fruit" at bounding box center [470, 330] width 40 height 8
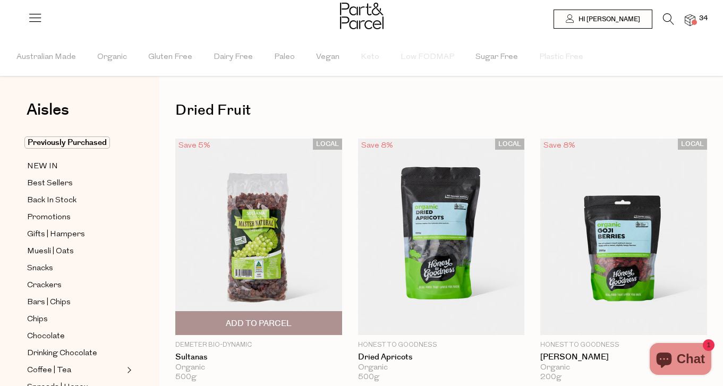
click at [261, 322] on span "Add To Parcel" at bounding box center [259, 323] width 66 height 11
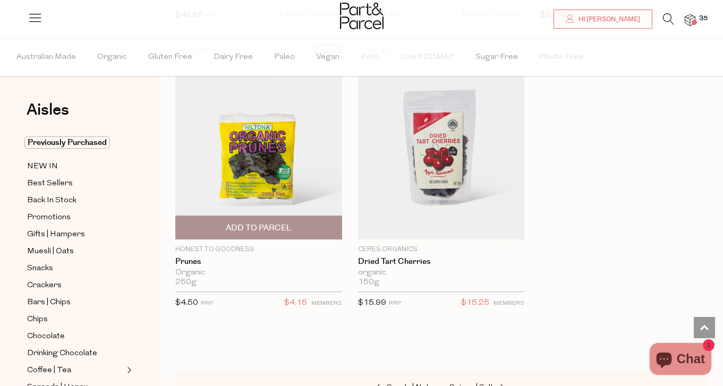
scroll to position [1014, 0]
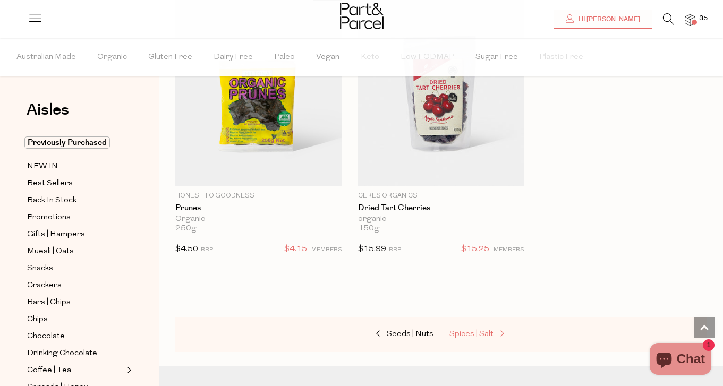
click at [488, 337] on link "Spices | Salt" at bounding box center [503, 335] width 106 height 14
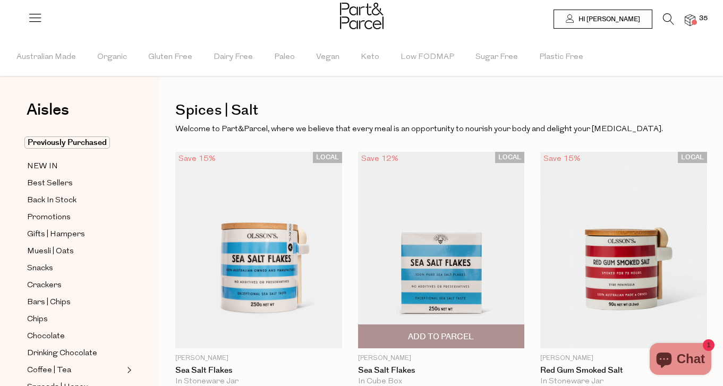
click at [477, 334] on span "Add To Parcel" at bounding box center [441, 336] width 161 height 23
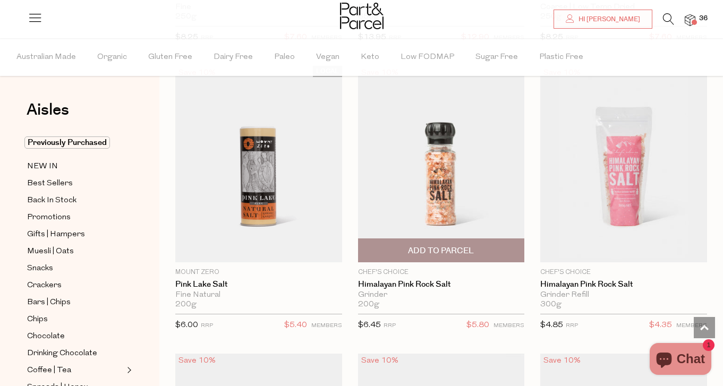
scroll to position [951, 0]
click at [460, 243] on span "Add To Parcel" at bounding box center [441, 250] width 161 height 23
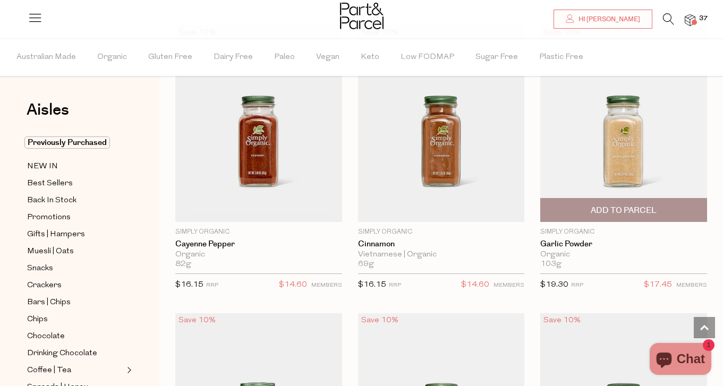
scroll to position [2143, 0]
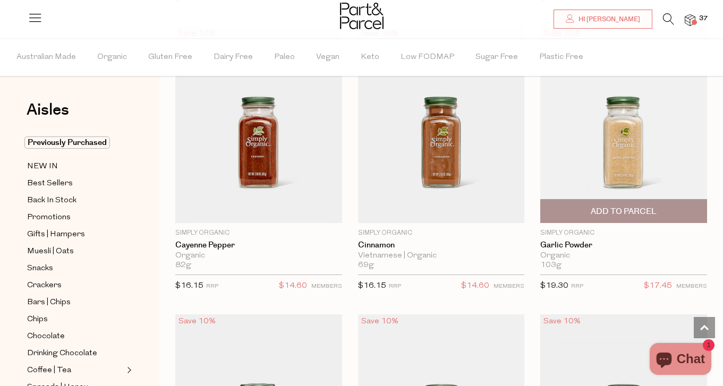
click at [603, 206] on span "Add To Parcel" at bounding box center [624, 211] width 66 height 11
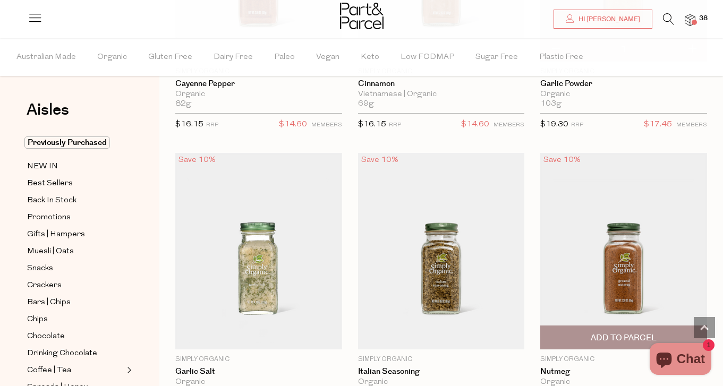
scroll to position [2394, 0]
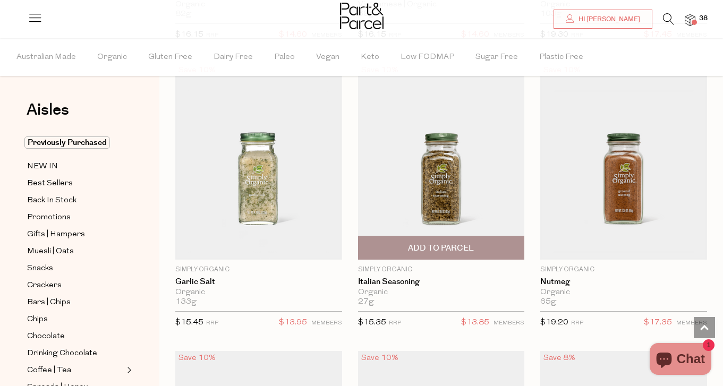
click at [421, 243] on span "Add To Parcel" at bounding box center [441, 248] width 66 height 11
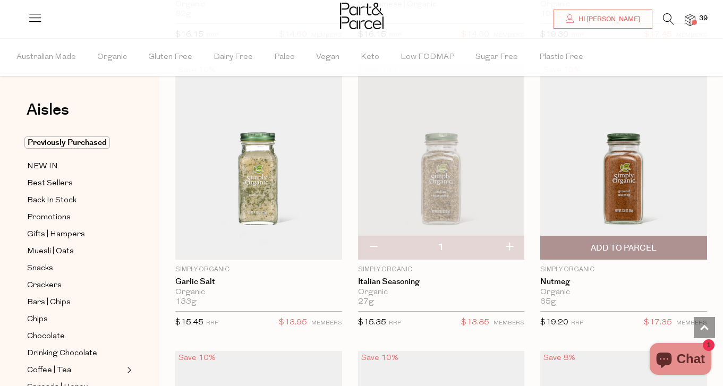
click at [566, 247] on span "Add To Parcel" at bounding box center [624, 248] width 161 height 23
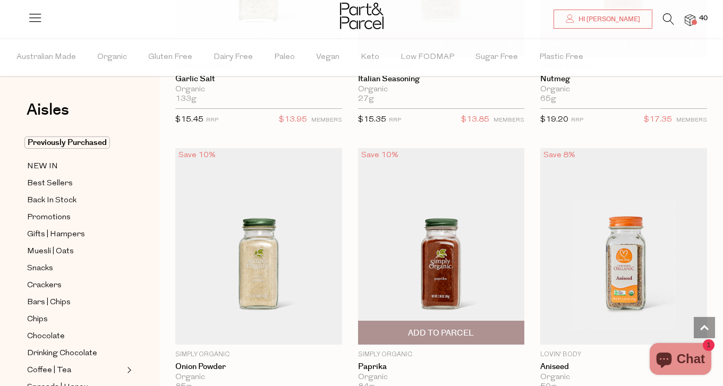
scroll to position [2647, 0]
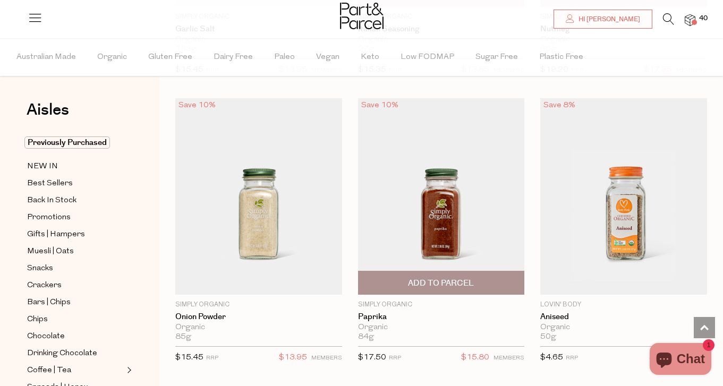
click at [468, 278] on span "Add To Parcel" at bounding box center [441, 283] width 66 height 11
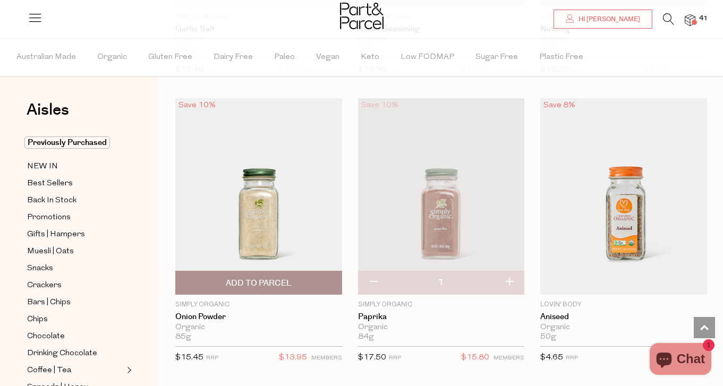
click at [291, 278] on span "Add To Parcel" at bounding box center [259, 283] width 66 height 11
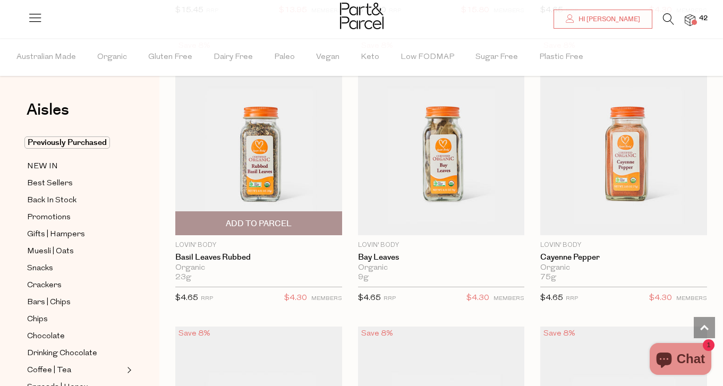
scroll to position [2995, 0]
click at [286, 218] on span "Add To Parcel" at bounding box center [259, 223] width 66 height 11
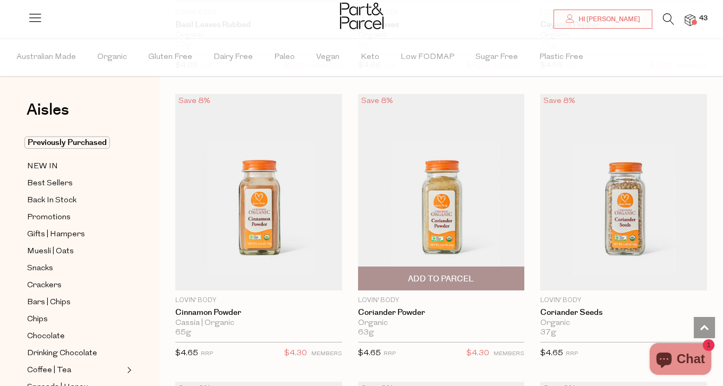
scroll to position [3227, 0]
click at [439, 274] on span "Add To Parcel" at bounding box center [441, 279] width 66 height 11
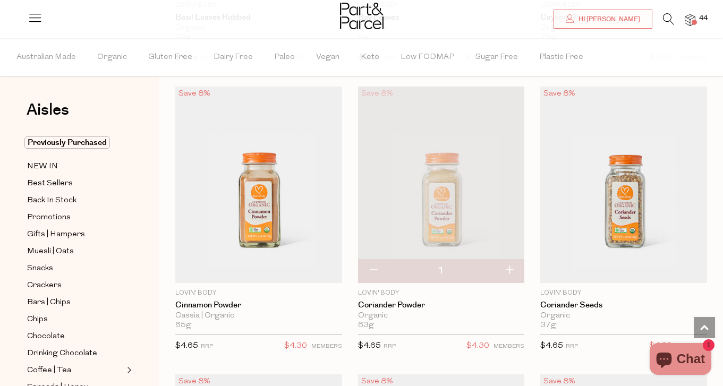
scroll to position [3239, 0]
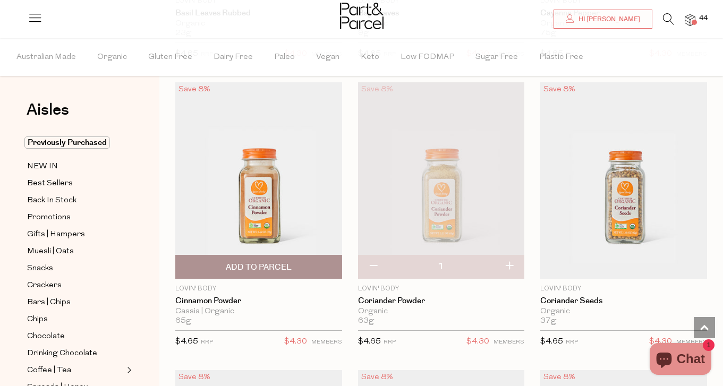
click at [306, 256] on span "Add To Parcel" at bounding box center [259, 267] width 161 height 23
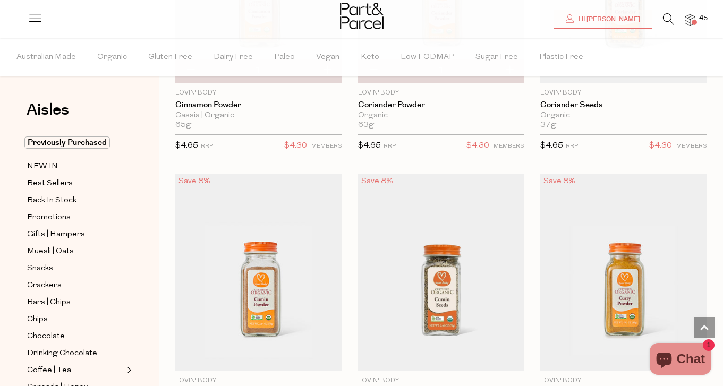
scroll to position [3503, 0]
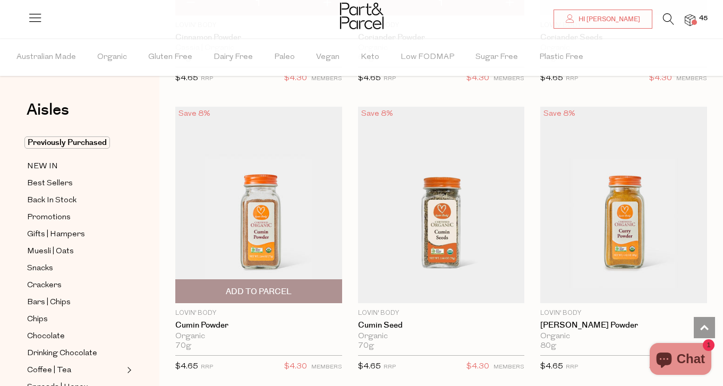
click at [271, 288] on span "Add To Parcel" at bounding box center [259, 291] width 66 height 11
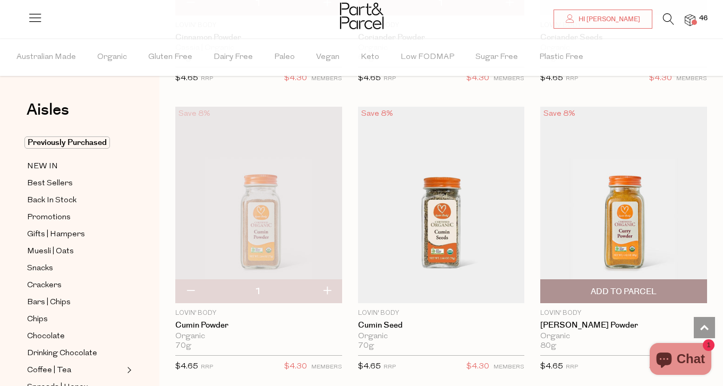
click at [612, 286] on span "Add To Parcel" at bounding box center [624, 291] width 66 height 11
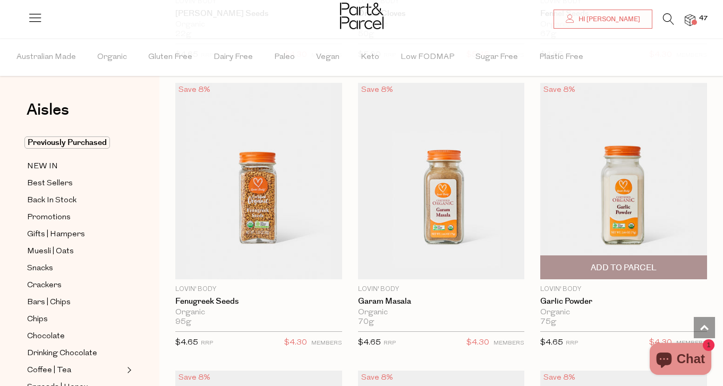
scroll to position [4112, 0]
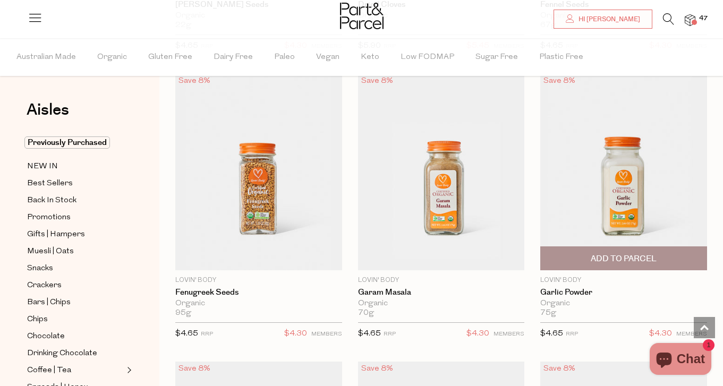
click at [608, 254] on span "Add To Parcel" at bounding box center [624, 259] width 66 height 11
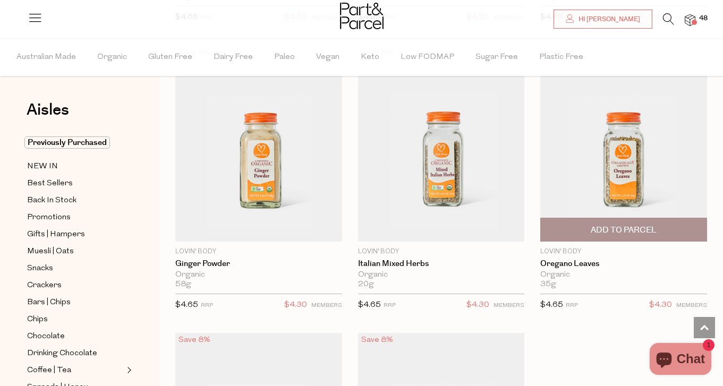
scroll to position [4429, 0]
click at [569, 229] on span "Add To Parcel" at bounding box center [624, 229] width 161 height 23
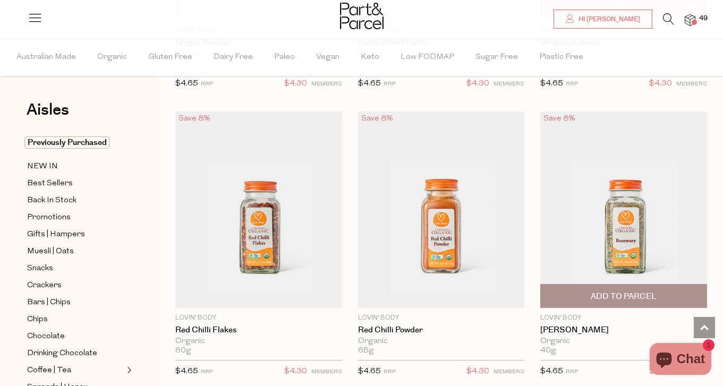
scroll to position [4653, 0]
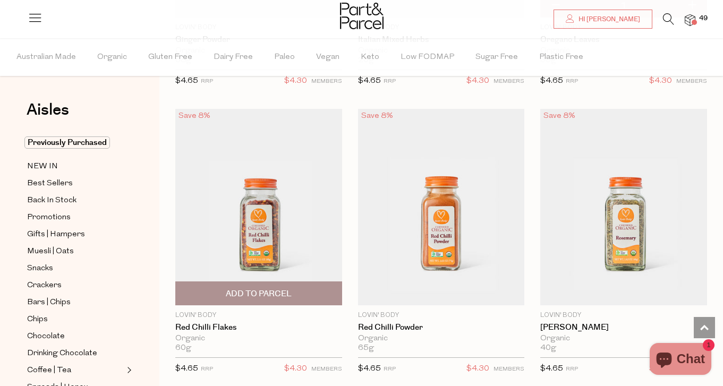
click at [311, 282] on span "Add To Parcel" at bounding box center [259, 293] width 161 height 23
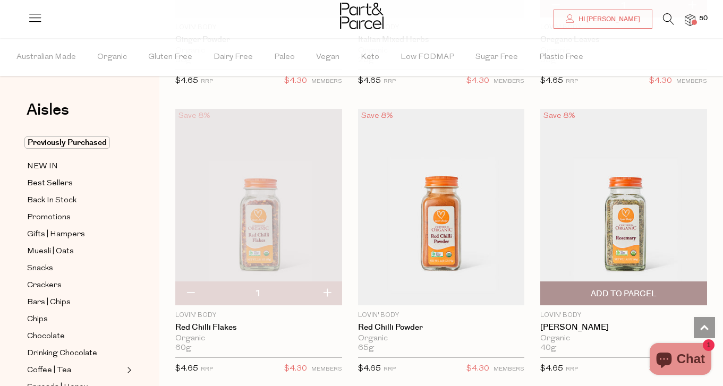
click at [644, 291] on span "Add To Parcel" at bounding box center [624, 294] width 66 height 11
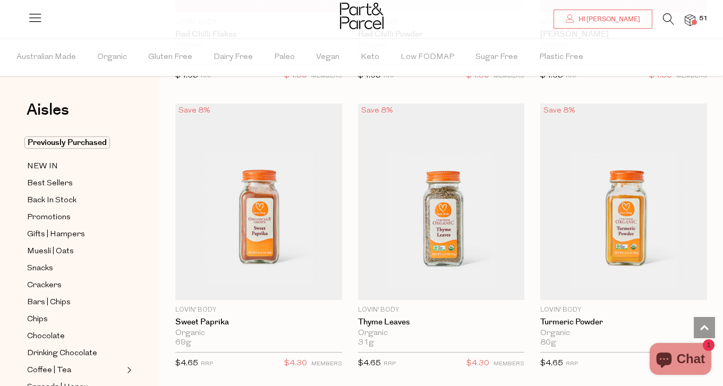
scroll to position [4947, 0]
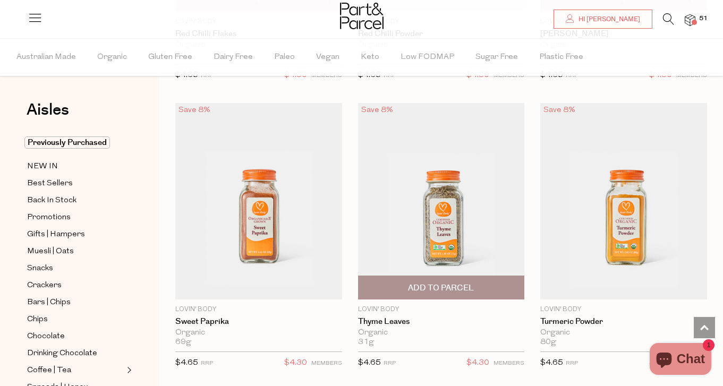
click at [468, 283] on span "Add To Parcel" at bounding box center [441, 288] width 66 height 11
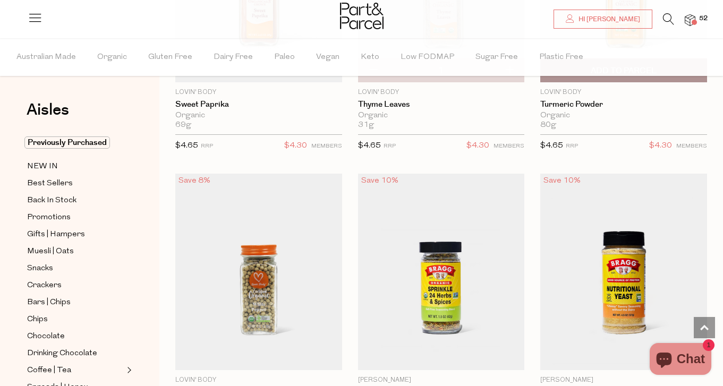
scroll to position [5167, 0]
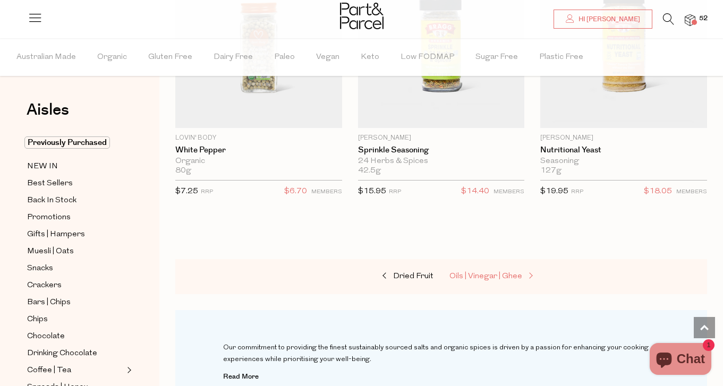
click at [485, 273] on span "Oils | Vinegar | Ghee" at bounding box center [486, 277] width 73 height 8
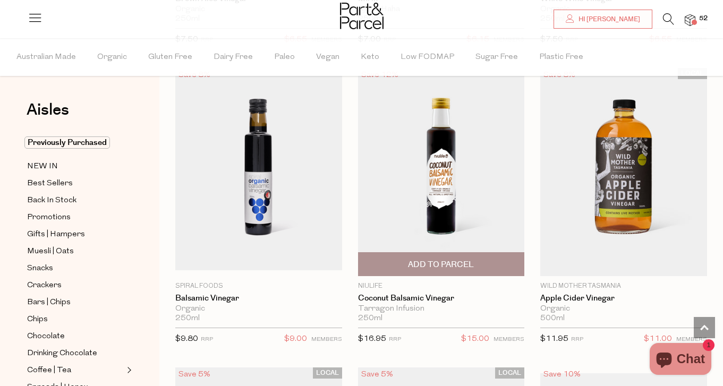
scroll to position [4128, 0]
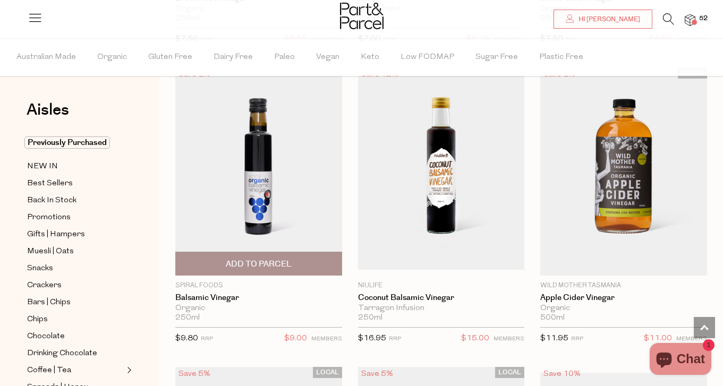
click at [280, 259] on span "Add To Parcel" at bounding box center [259, 264] width 66 height 11
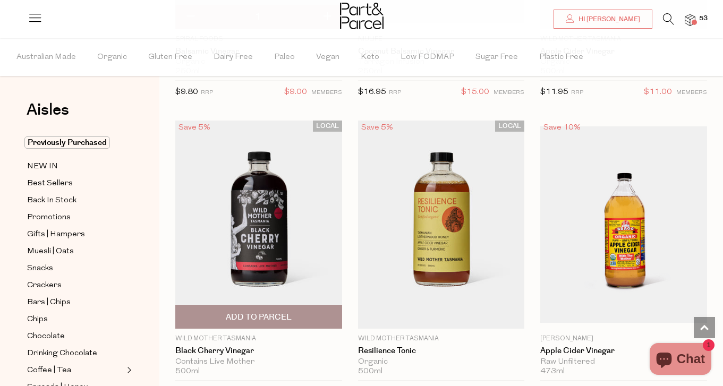
scroll to position [4377, 0]
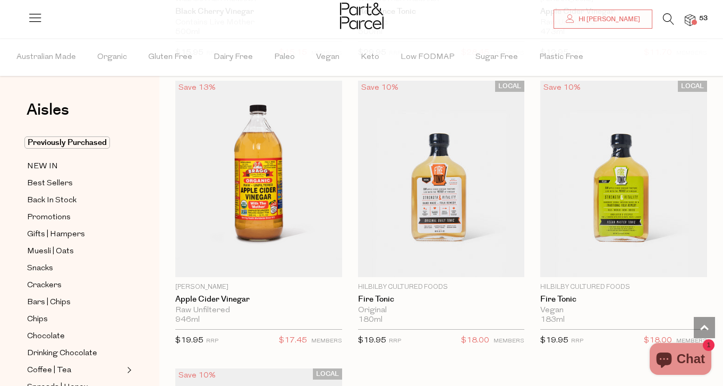
scroll to position [4715, 0]
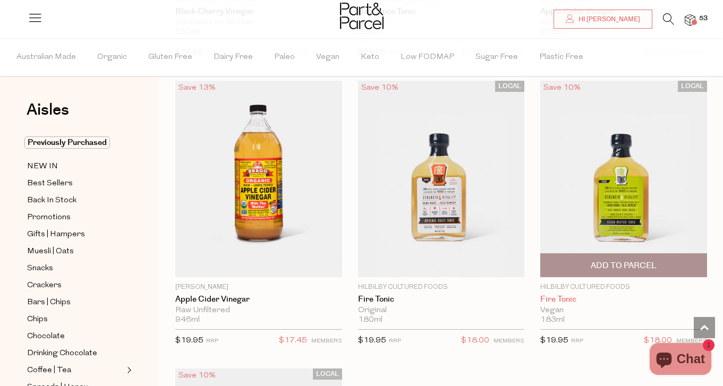
click at [559, 295] on link "Fire Tonic" at bounding box center [624, 300] width 167 height 10
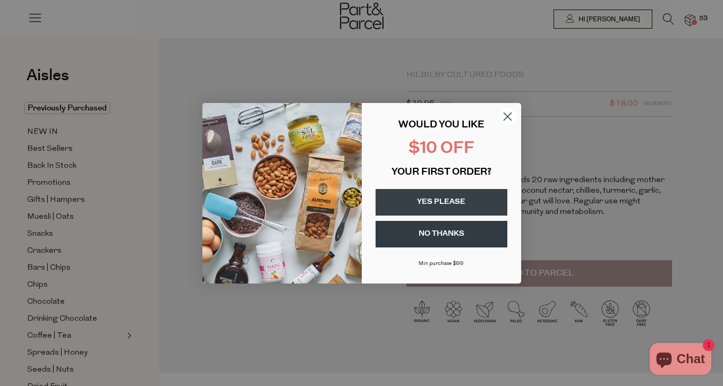
click at [510, 124] on circle "Close dialog" at bounding box center [508, 116] width 18 height 18
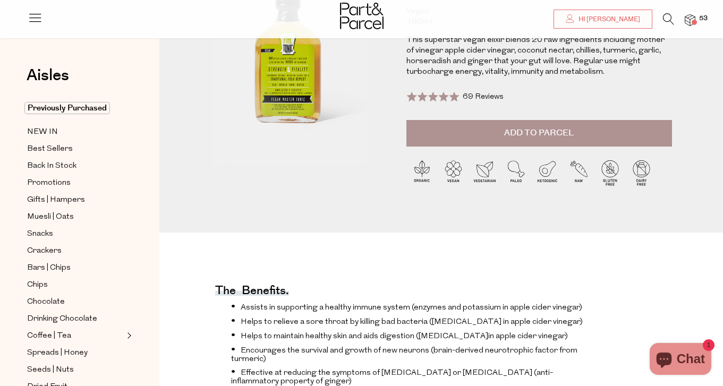
scroll to position [140, 0]
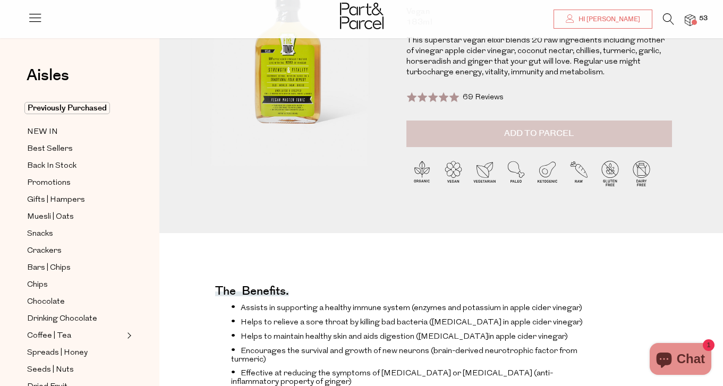
click at [509, 129] on span "Add to Parcel" at bounding box center [539, 134] width 70 height 12
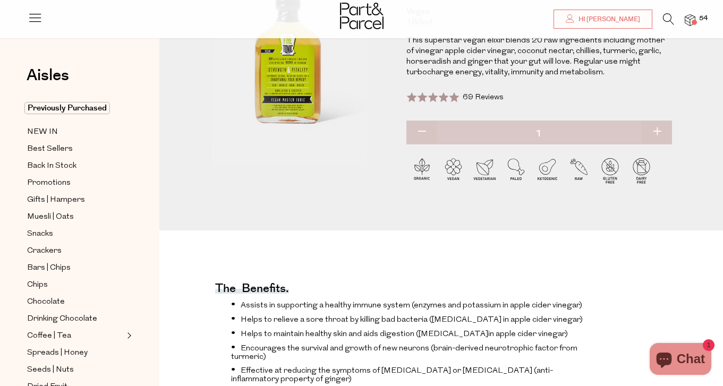
scroll to position [45, 0]
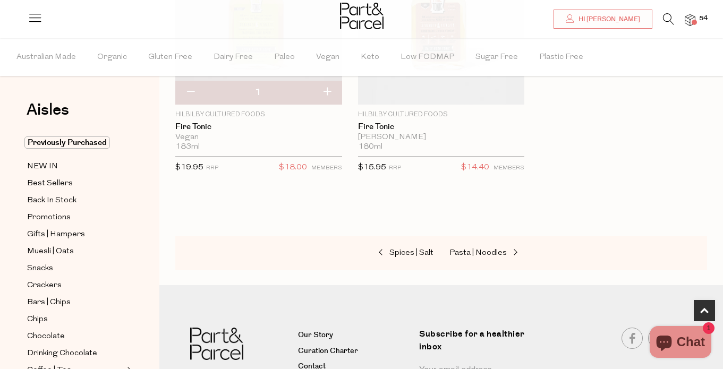
scroll to position [232, 0]
click at [502, 248] on span "Pasta | Noodles" at bounding box center [478, 252] width 57 height 8
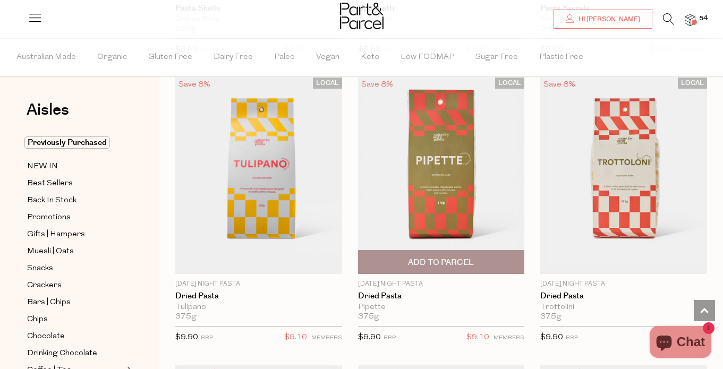
scroll to position [926, 0]
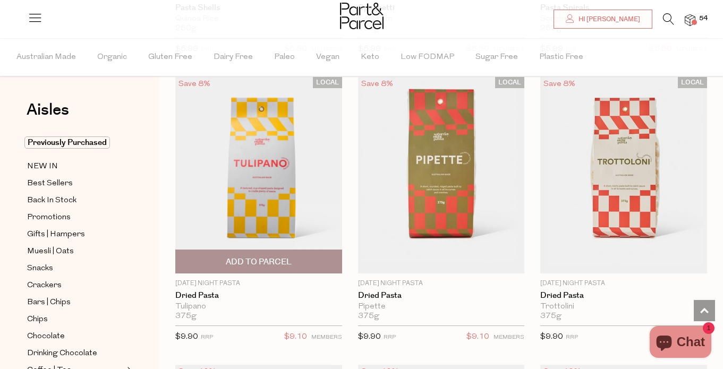
click at [284, 262] on span "Add To Parcel" at bounding box center [259, 262] width 66 height 11
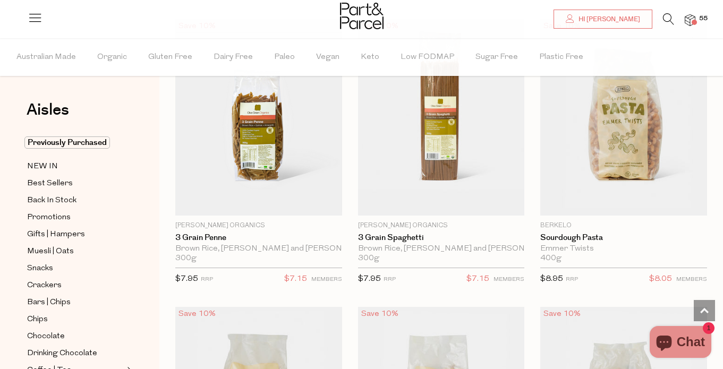
scroll to position [1513, 0]
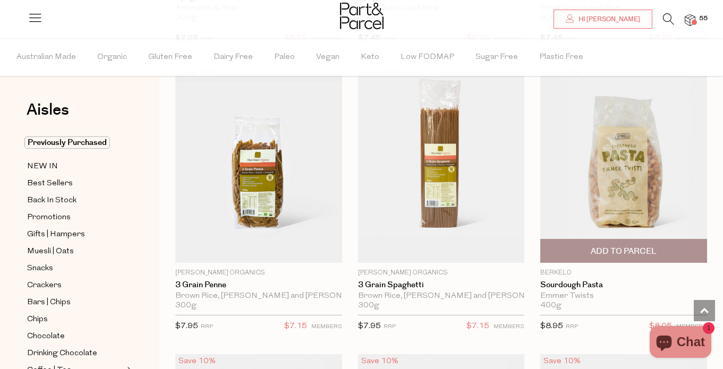
click at [627, 249] on span "Add To Parcel" at bounding box center [624, 251] width 66 height 11
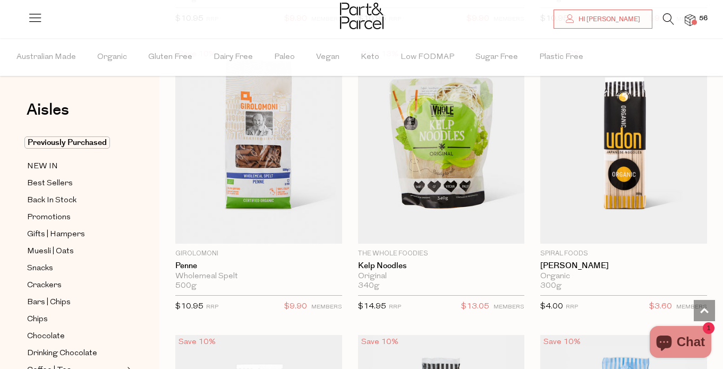
scroll to position [3286, 0]
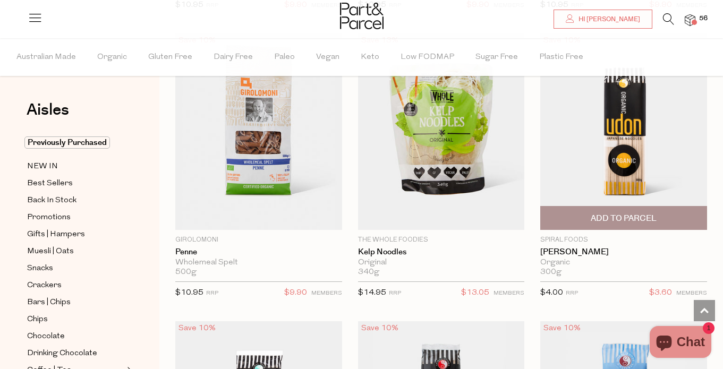
click at [623, 218] on span "Add To Parcel" at bounding box center [624, 218] width 161 height 23
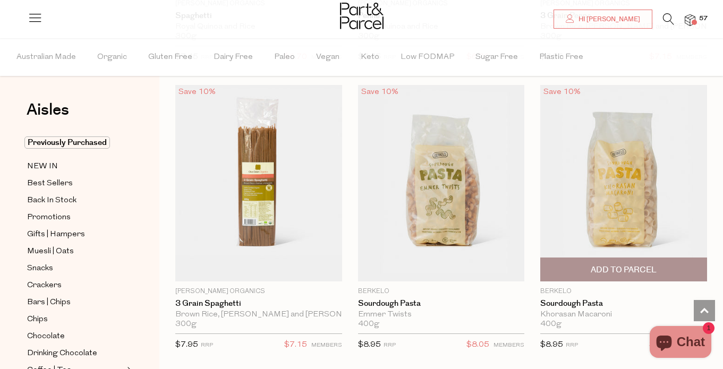
scroll to position [6694, 1]
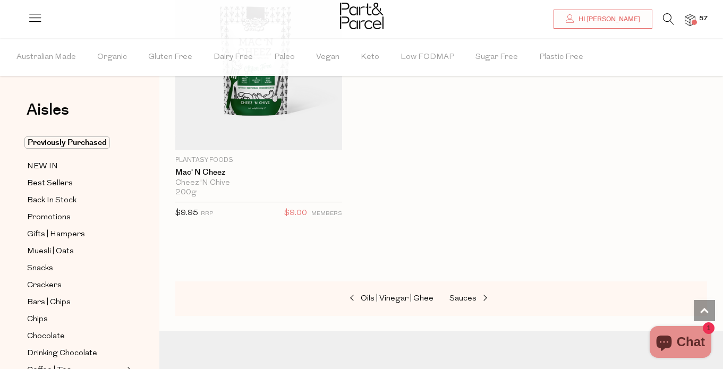
scroll to position [10311, 0]
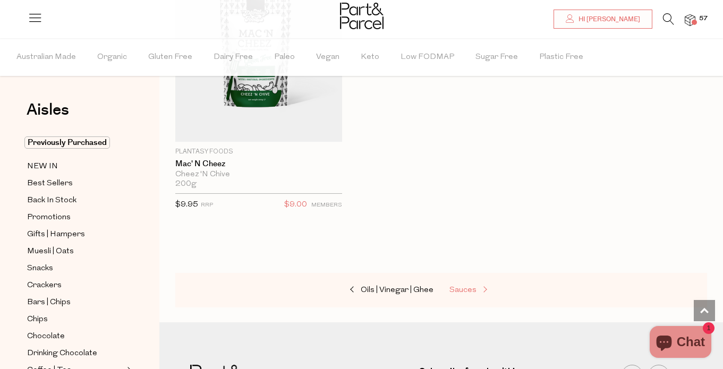
click at [463, 286] on span "Sauces" at bounding box center [463, 290] width 27 height 8
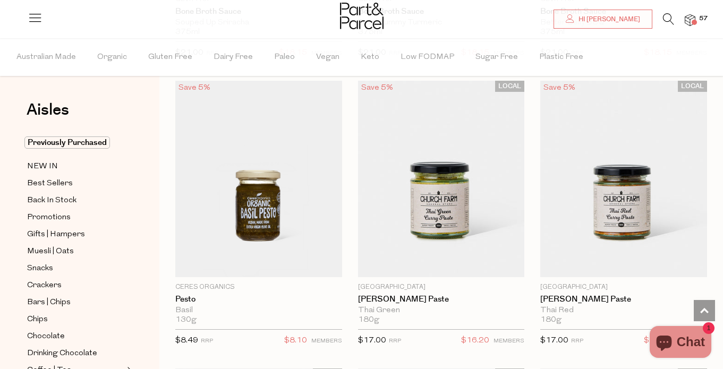
scroll to position [1277, 0]
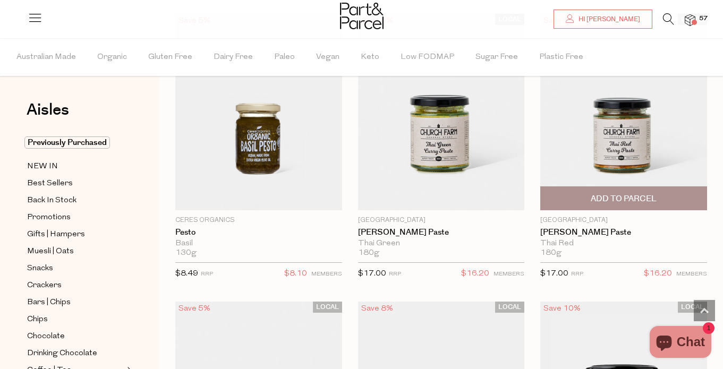
click at [596, 197] on span "Add To Parcel" at bounding box center [624, 198] width 66 height 11
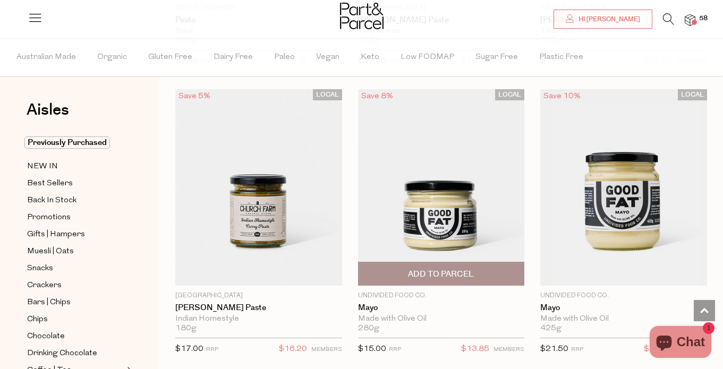
scroll to position [1490, 0]
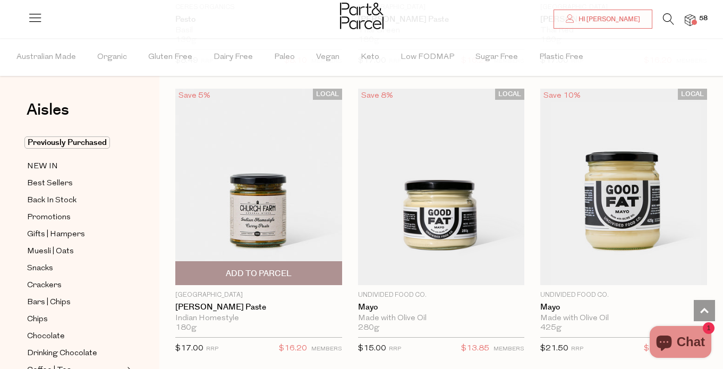
click at [293, 270] on span "Add To Parcel" at bounding box center [259, 273] width 161 height 23
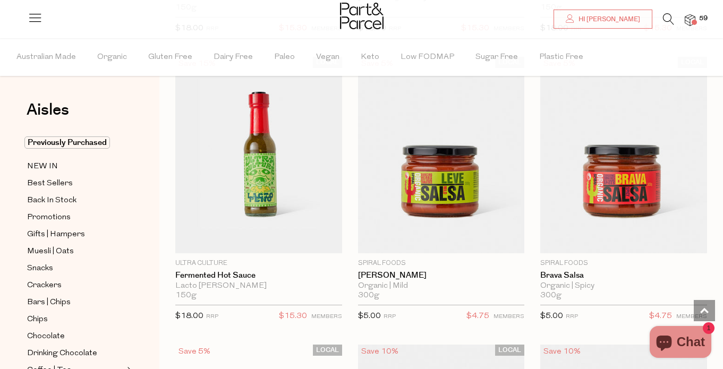
scroll to position [3564, 1]
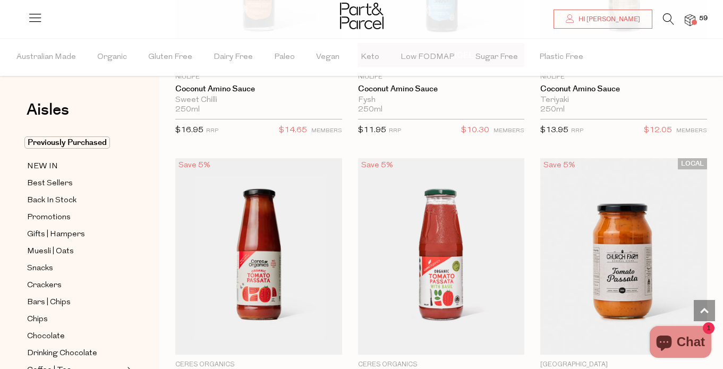
scroll to position [5528, 1]
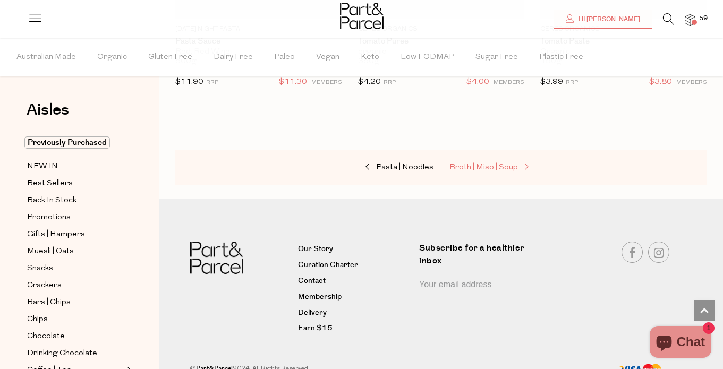
click at [502, 161] on link "Broth | Miso | Soup" at bounding box center [503, 168] width 106 height 14
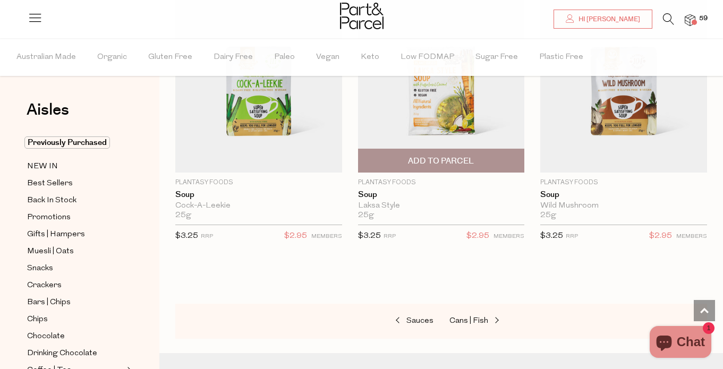
scroll to position [3030, 0]
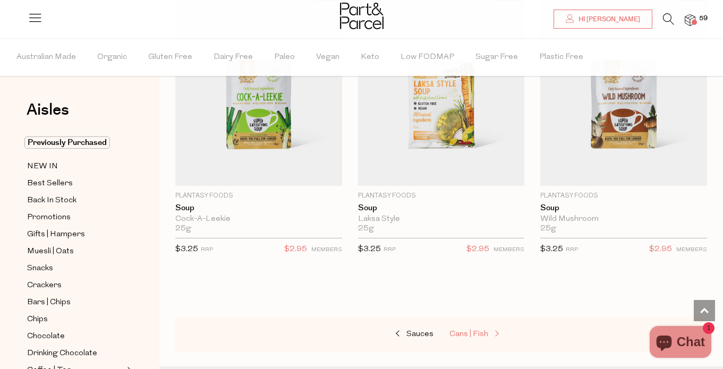
click at [472, 333] on link "Cans | Fish" at bounding box center [503, 335] width 106 height 14
